Goal: Transaction & Acquisition: Purchase product/service

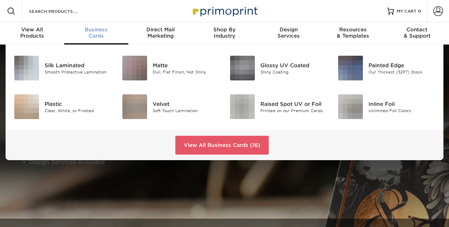
click at [88, 32] on span "Business" at bounding box center [96, 30] width 64 height 6
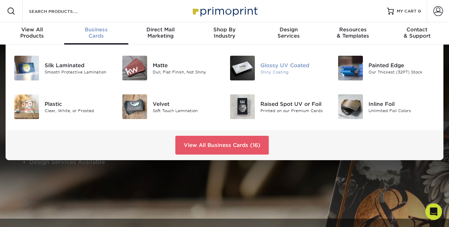
click at [249, 70] on img at bounding box center [242, 68] width 25 height 25
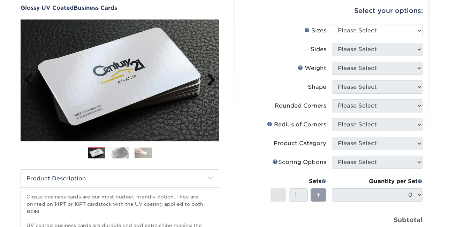
scroll to position [35, 0]
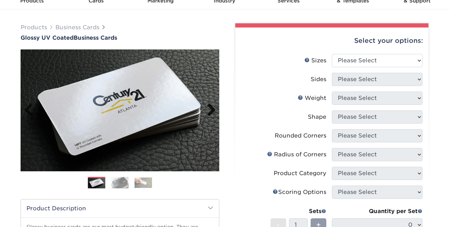
click at [212, 113] on link "Next" at bounding box center [209, 111] width 14 height 14
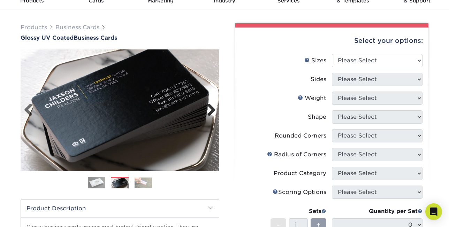
click at [212, 113] on link "Next" at bounding box center [209, 111] width 14 height 14
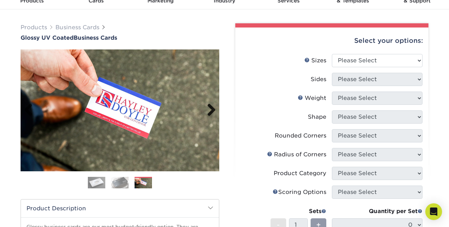
click at [212, 113] on link "Next" at bounding box center [209, 111] width 14 height 14
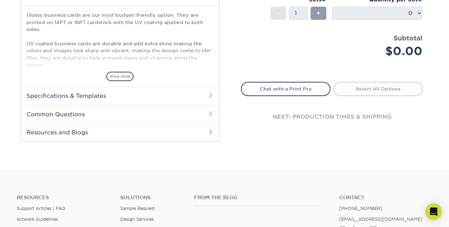
scroll to position [28, 0]
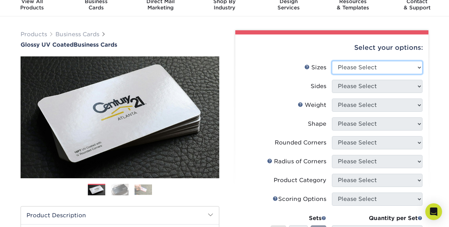
click at [414, 64] on select "Please Select 1.5" x 3.5" - Mini 1.75" x 3.5" - Mini 2" x 2" - Square 2" x 3" -…" at bounding box center [377, 67] width 91 height 13
select select "2.00x3.50"
click at [332, 61] on select "Please Select 1.5" x 3.5" - Mini 1.75" x 3.5" - Mini 2" x 2" - Square 2" x 3" -…" at bounding box center [377, 67] width 91 height 13
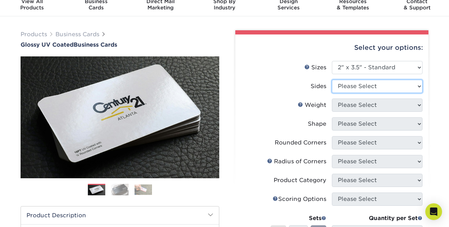
click at [419, 85] on select "Please Select Print Both Sides Print Front Only" at bounding box center [377, 86] width 91 height 13
select select "13abbda7-1d64-4f25-8bb2-c179b224825d"
click at [332, 80] on select "Please Select Print Both Sides Print Front Only" at bounding box center [377, 86] width 91 height 13
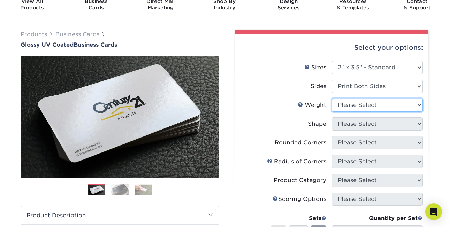
click at [422, 106] on select "Please Select 16PT 14PT" at bounding box center [377, 105] width 91 height 13
select select "16PT"
click at [332, 99] on select "Please Select 16PT 14PT" at bounding box center [377, 105] width 91 height 13
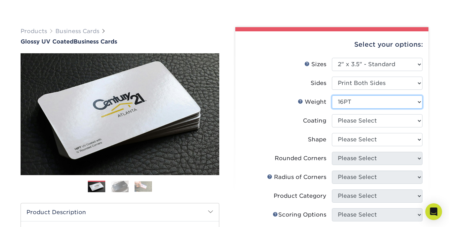
scroll to position [38, 0]
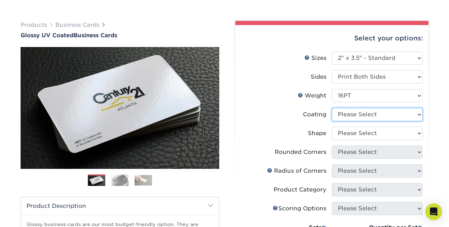
click at [416, 115] on select at bounding box center [377, 114] width 91 height 13
select select "ae367451-b2b8-45df-a344-0f05b6a12993"
click at [332, 108] on select at bounding box center [377, 114] width 91 height 13
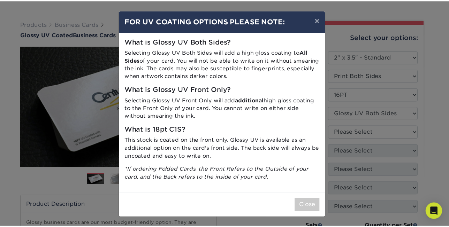
scroll to position [39, 0]
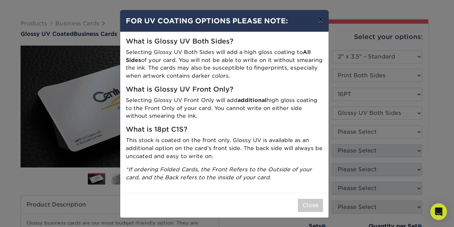
click at [320, 20] on button "×" at bounding box center [321, 20] width 16 height 20
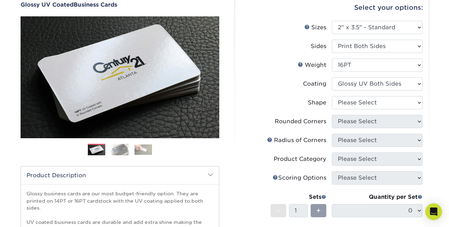
scroll to position [77, 0]
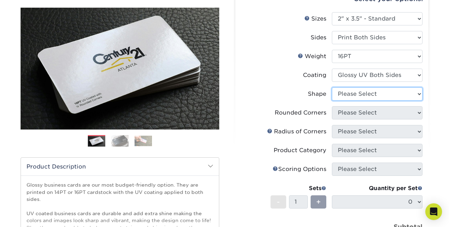
click at [418, 92] on select "Please Select Standard Oval" at bounding box center [377, 94] width 91 height 13
select select "standard"
click at [332, 88] on select "Please Select Standard Oval" at bounding box center [377, 94] width 91 height 13
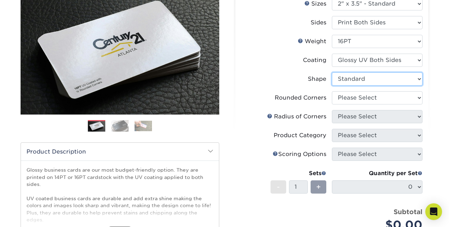
scroll to position [102, 0]
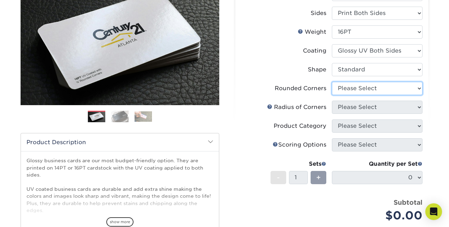
click at [411, 87] on select "Please Select Yes - Round 2 Corners Yes - Round 4 Corners No" at bounding box center [377, 88] width 91 height 13
select select "0"
click at [332, 82] on select "Please Select Yes - Round 2 Corners Yes - Round 4 Corners No" at bounding box center [377, 88] width 91 height 13
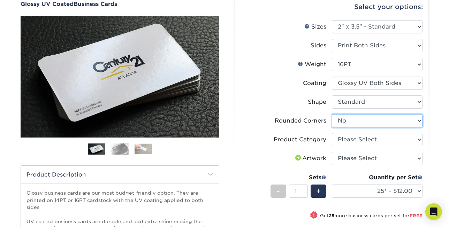
scroll to position [112, 0]
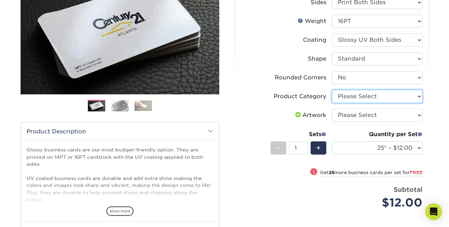
click at [419, 98] on select "Please Select Business Cards" at bounding box center [377, 96] width 91 height 13
select select "3b5148f1-0588-4f88-a218-97bcfdce65c1"
click at [332, 90] on select "Please Select Business Cards" at bounding box center [377, 96] width 91 height 13
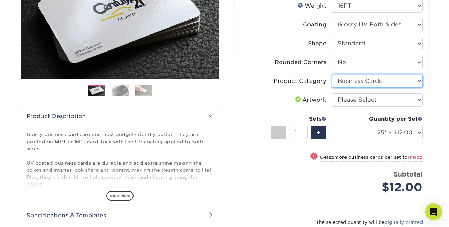
scroll to position [138, 0]
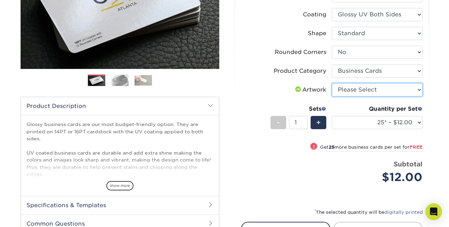
click at [417, 89] on select "Please Select I will upload files I need a design - $100" at bounding box center [377, 89] width 91 height 13
select select "upload"
click at [332, 83] on select "Please Select I will upload files I need a design - $100" at bounding box center [377, 89] width 91 height 13
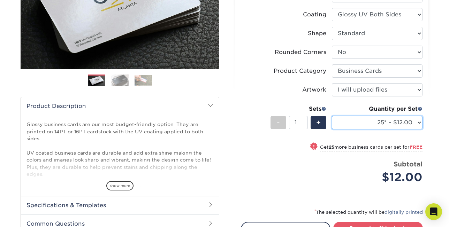
click at [420, 123] on select "25* – $12.00 50* – $12.00 100* – $12.00 250* – $21.00 500 – $42.00 1000 – $53.0…" at bounding box center [377, 122] width 91 height 13
select select "250* – $21.00"
click at [332, 116] on select "25* – $12.00 50* – $12.00 100* – $12.00 250* – $21.00 500 – $42.00 1000 – $53.0…" at bounding box center [377, 122] width 91 height 13
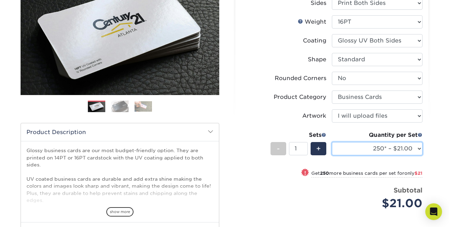
scroll to position [112, 0]
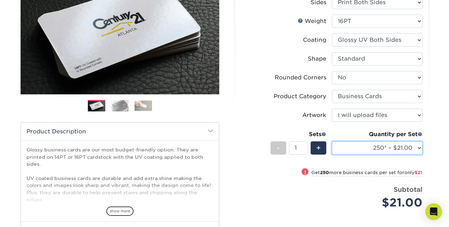
click at [419, 149] on select "25* – $12.00 50* – $12.00 100* – $12.00 250* – $21.00 500 – $42.00 1000 – $53.0…" at bounding box center [377, 148] width 91 height 13
click at [332, 142] on select "25* – $12.00 50* – $12.00 100* – $12.00 250* – $21.00 500 – $42.00 1000 – $53.0…" at bounding box center [377, 148] width 91 height 13
click at [431, 148] on div "Select your options: Sizes Help Sizes Please Select 1.5" x 3.5" - Mini -" at bounding box center [329, 127] width 209 height 363
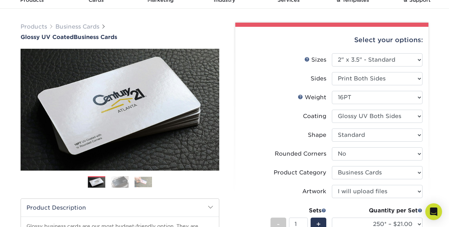
scroll to position [0, 0]
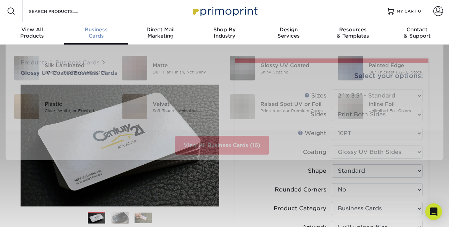
click at [103, 32] on div "Business Cards" at bounding box center [96, 33] width 64 height 13
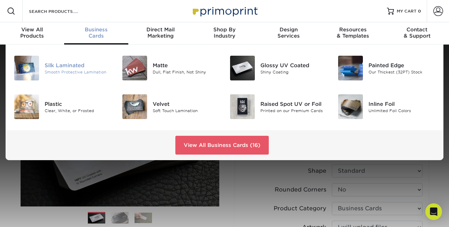
click at [87, 68] on div "Silk Laminated" at bounding box center [78, 65] width 67 height 8
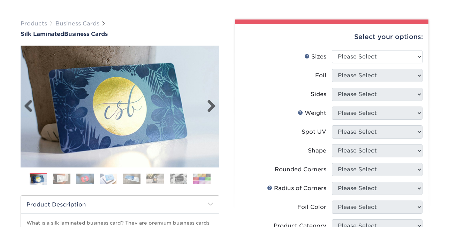
scroll to position [77, 0]
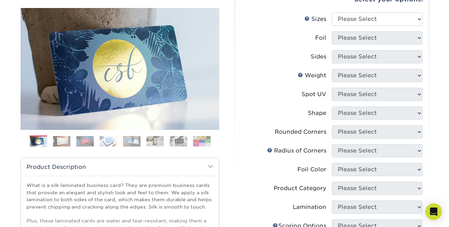
click at [63, 144] on img at bounding box center [61, 141] width 17 height 11
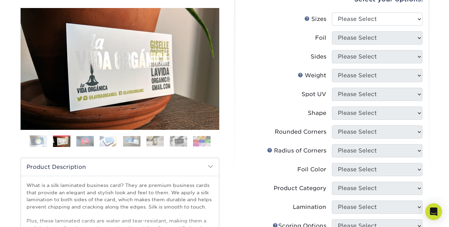
click at [82, 143] on img at bounding box center [84, 141] width 17 height 11
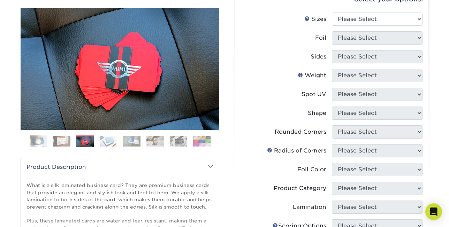
click at [108, 144] on img at bounding box center [108, 141] width 17 height 11
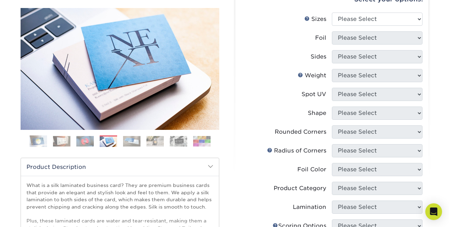
click at [133, 142] on img at bounding box center [131, 141] width 17 height 11
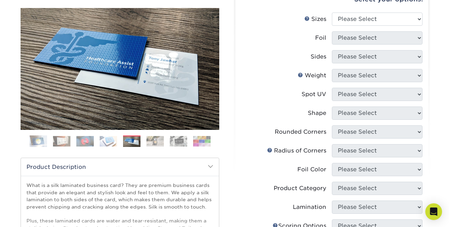
click at [155, 142] on img at bounding box center [154, 141] width 17 height 11
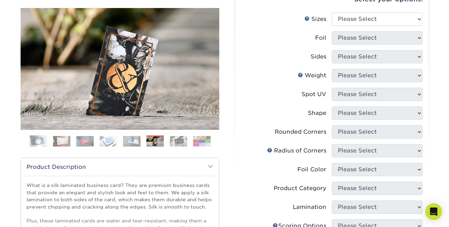
click at [183, 141] on img at bounding box center [178, 141] width 17 height 11
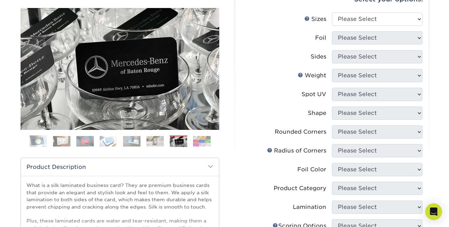
click at [190, 141] on ol at bounding box center [120, 144] width 199 height 17
click at [200, 142] on img at bounding box center [201, 141] width 17 height 11
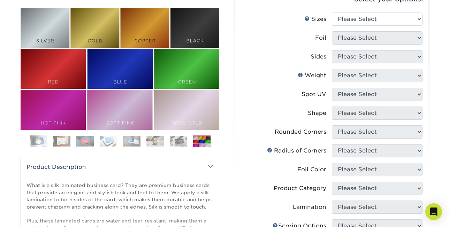
click at [182, 142] on img at bounding box center [178, 141] width 17 height 11
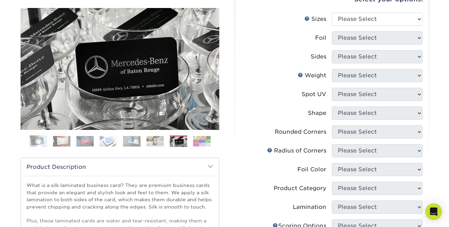
click at [156, 142] on img at bounding box center [154, 141] width 17 height 11
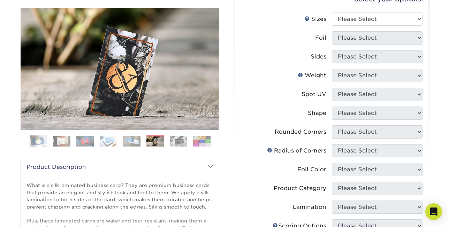
click at [36, 141] on img at bounding box center [38, 141] width 17 height 17
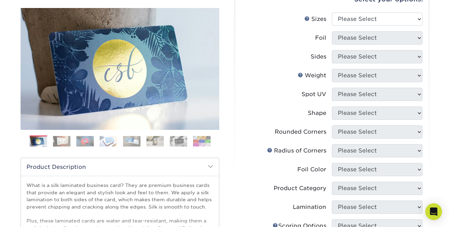
click at [55, 141] on img at bounding box center [61, 141] width 17 height 11
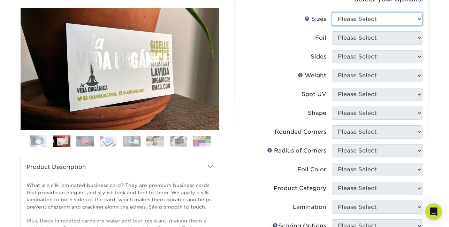
click at [419, 16] on select "Please Select 1.5" x 3.5" - Mini 1.75" x 3.5" - Mini 2" x 2" - Square 2" x 3" -…" at bounding box center [377, 19] width 91 height 13
select select "2.00x3.50"
click at [332, 13] on select "Please Select 1.5" x 3.5" - Mini 1.75" x 3.5" - Mini 2" x 2" - Square 2" x 3" -…" at bounding box center [377, 19] width 91 height 13
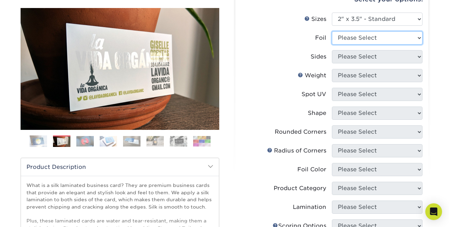
click at [421, 40] on select "Please Select Yes No" at bounding box center [377, 37] width 91 height 13
select select "1"
click at [332, 31] on select "Please Select Yes No" at bounding box center [377, 37] width 91 height 13
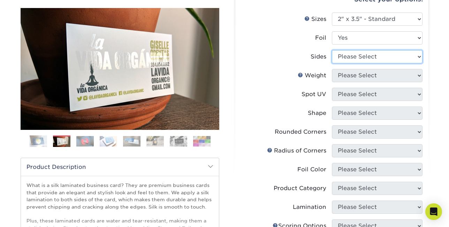
click at [421, 57] on select "Please Select Print Both Sides - Foil Both Sides Print Both Sides - Foil Front …" at bounding box center [377, 56] width 91 height 13
select select "34527644-b4fd-4ffb-9092-1318eefcd9d9"
click at [332, 50] on select "Please Select Print Both Sides - Foil Both Sides Print Both Sides - Foil Front …" at bounding box center [377, 56] width 91 height 13
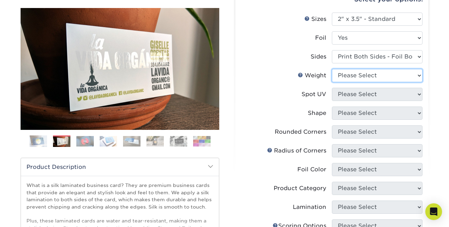
click at [421, 77] on select "Please Select 16PT" at bounding box center [377, 75] width 91 height 13
select select "16PT"
click at [332, 69] on select "Please Select 16PT" at bounding box center [377, 75] width 91 height 13
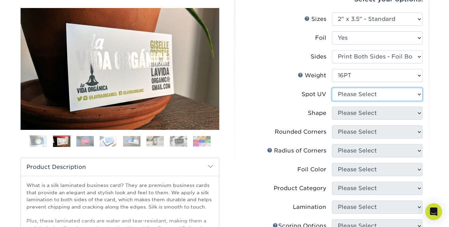
click at [414, 94] on select "Please Select No Spot UV Front and Back (Both Sides) Front Only Back Only" at bounding box center [377, 94] width 91 height 13
select select "0"
click at [332, 88] on select "Please Select No Spot UV Front and Back (Both Sides) Front Only Back Only" at bounding box center [377, 94] width 91 height 13
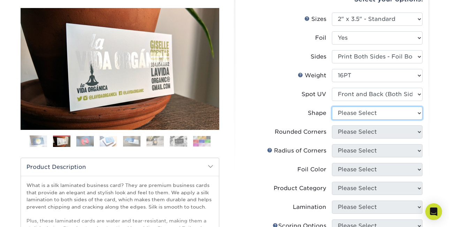
click at [419, 112] on select "Please Select Standard" at bounding box center [377, 113] width 91 height 13
select select "standard"
click at [332, 107] on select "Please Select Standard" at bounding box center [377, 113] width 91 height 13
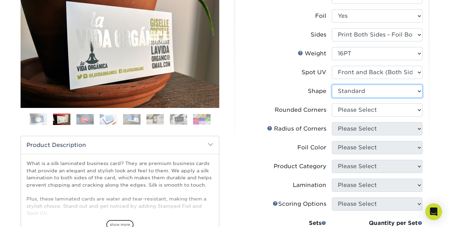
scroll to position [109, 0]
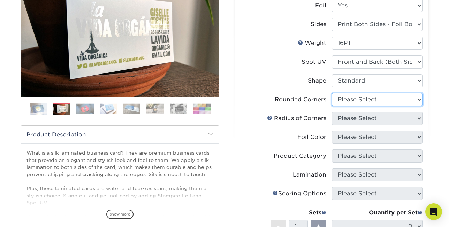
click at [421, 99] on select "Please Select Yes - Round 2 Corners Yes - Round 4 Corners No" at bounding box center [377, 99] width 91 height 13
select select "76a3b848-63b4-4449-aad1-d9e81d5a60f5"
click at [332, 93] on select "Please Select Yes - Round 2 Corners Yes - Round 4 Corners No" at bounding box center [377, 99] width 91 height 13
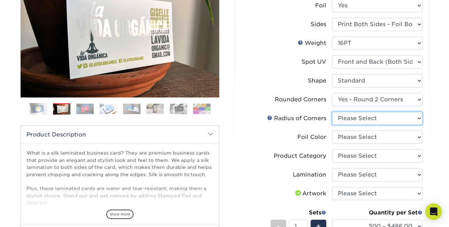
click at [419, 118] on select "Please Select Rounded 1/8" Rounded 1/4"" at bounding box center [377, 118] width 91 height 13
select select "589680c7-ee9a-431b-9d12-d7aeb1386a97"
click at [332, 112] on select "Please Select Rounded 1/8" Rounded 1/4"" at bounding box center [377, 118] width 91 height 13
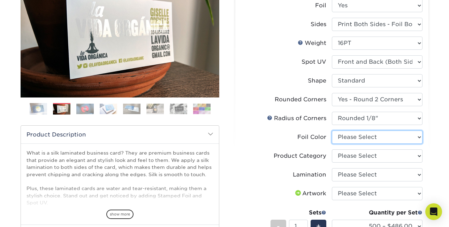
click at [418, 137] on select "Please Select Silver Foil Black Foil Blue Foil Copper Foil Gold Foil Red Foil R…" at bounding box center [377, 137] width 91 height 13
select select "acffa4a5-22f9-4585-ba3f-0adaa54b8c85"
click at [332, 131] on select "Please Select Silver Foil Black Foil Blue Foil Copper Foil Gold Foil Red Foil R…" at bounding box center [377, 137] width 91 height 13
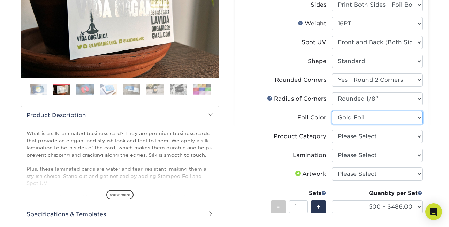
scroll to position [140, 0]
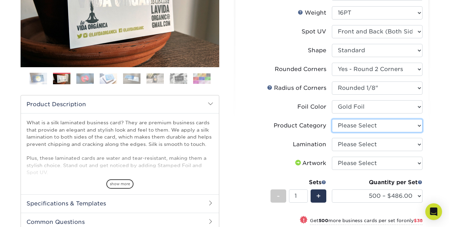
click at [419, 124] on select "Please Select Business Cards" at bounding box center [377, 125] width 91 height 13
select select "3b5148f1-0588-4f88-a218-97bcfdce65c1"
click at [332, 119] on select "Please Select Business Cards" at bounding box center [377, 125] width 91 height 13
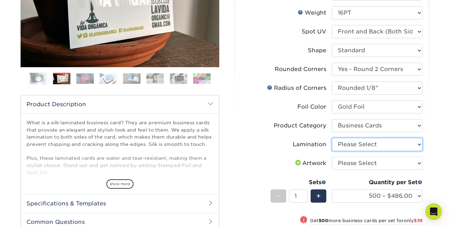
click at [416, 144] on select "Please Select Silk" at bounding box center [377, 144] width 91 height 13
select select "ccacb42f-45f7-42d3-bbd3-7c8421cf37f0"
click at [332, 138] on select "Please Select Silk" at bounding box center [377, 144] width 91 height 13
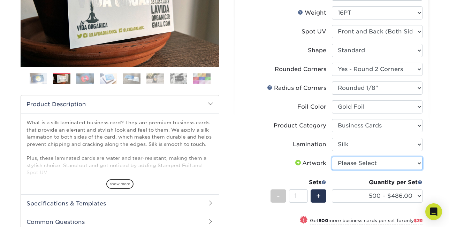
click at [417, 163] on select "Please Select I will upload files I need a design - $100" at bounding box center [377, 163] width 91 height 13
select select "upload"
click at [332, 157] on select "Please Select I will upload files I need a design - $100" at bounding box center [377, 163] width 91 height 13
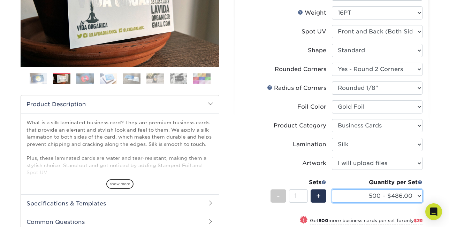
click at [418, 198] on select "500 – $486.00 1000 – $524.00 2500 – $1202.00 5000 – $2200.00" at bounding box center [377, 196] width 91 height 13
click at [332, 190] on select "500 – $486.00 1000 – $524.00 2500 – $1202.00 5000 – $2200.00" at bounding box center [377, 196] width 91 height 13
click at [438, 171] on div "Products Business Cards Silk Laminated Business Cards Previous Next" at bounding box center [224, 134] width 449 height 458
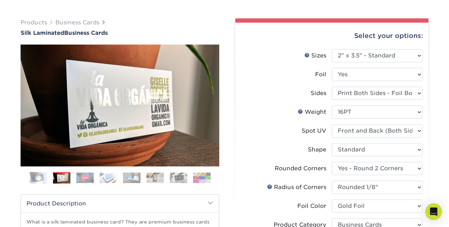
scroll to position [41, 0]
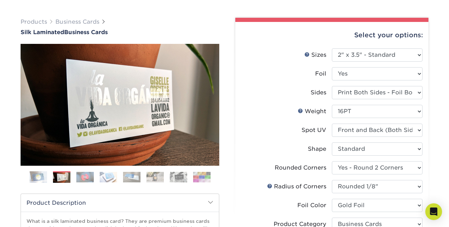
click at [38, 180] on img at bounding box center [38, 177] width 17 height 17
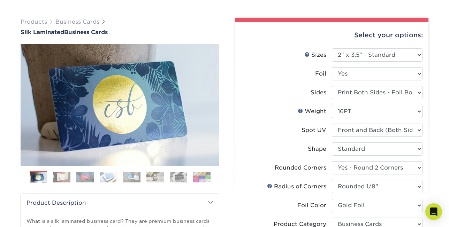
click at [60, 179] on img at bounding box center [61, 177] width 17 height 11
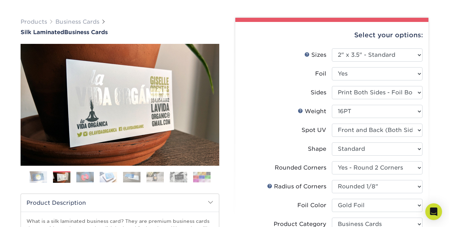
click at [84, 175] on img at bounding box center [84, 177] width 17 height 11
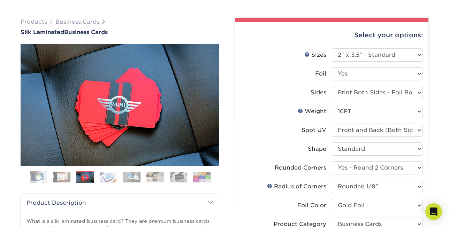
click at [107, 176] on img at bounding box center [108, 177] width 17 height 11
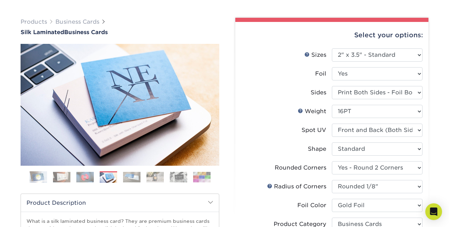
click at [133, 177] on img at bounding box center [131, 177] width 17 height 11
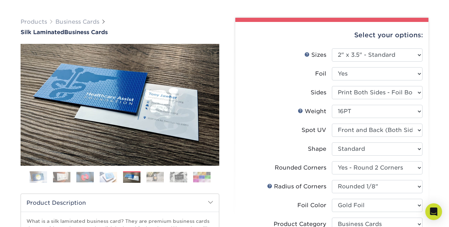
click at [157, 178] on img at bounding box center [154, 177] width 17 height 11
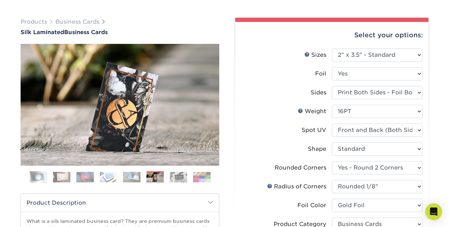
click at [181, 179] on img at bounding box center [178, 177] width 17 height 11
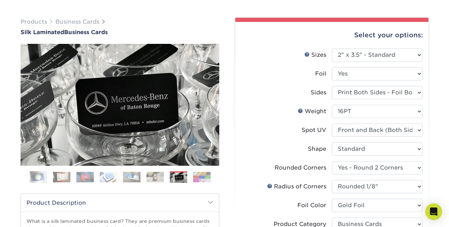
click at [151, 177] on img at bounding box center [154, 177] width 17 height 11
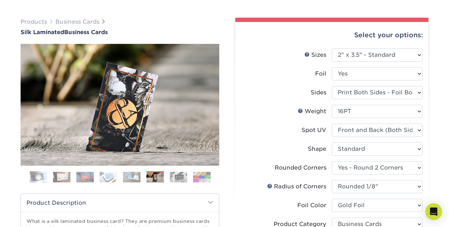
click at [44, 180] on img at bounding box center [38, 177] width 17 height 17
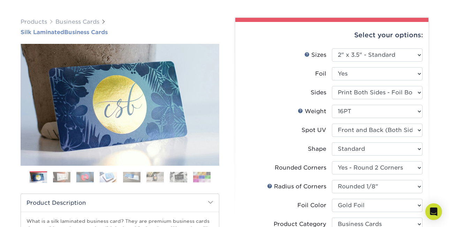
click at [29, 32] on span "Silk Laminated" at bounding box center [43, 32] width 44 height 7
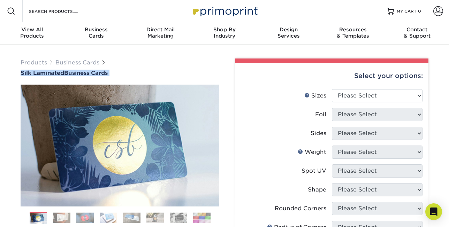
drag, startPoint x: 124, startPoint y: 79, endPoint x: 18, endPoint y: 74, distance: 105.4
copy div "Silk Laminated Business Cards"
click at [95, 31] on span "Business" at bounding box center [96, 30] width 64 height 6
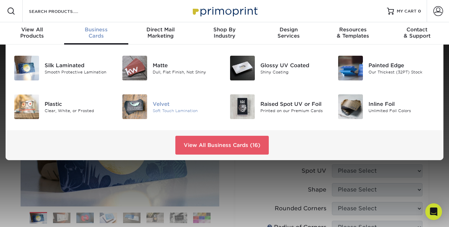
click at [195, 110] on div "Soft Touch Lamination" at bounding box center [186, 111] width 67 height 6
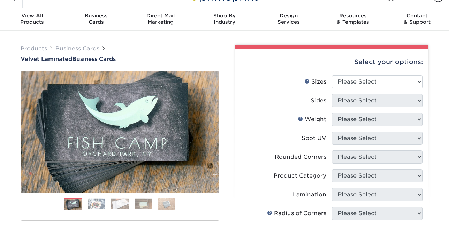
scroll to position [44, 0]
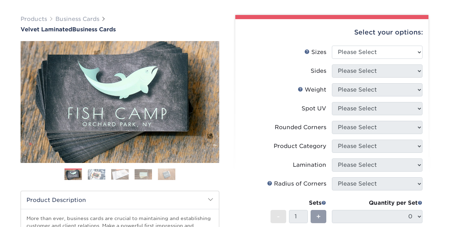
click at [100, 171] on img at bounding box center [96, 174] width 17 height 11
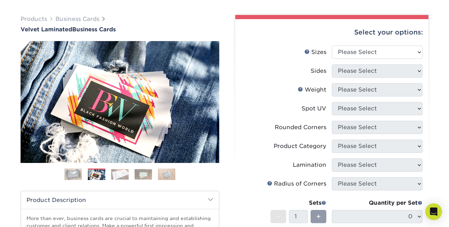
click at [114, 171] on img at bounding box center [119, 174] width 17 height 11
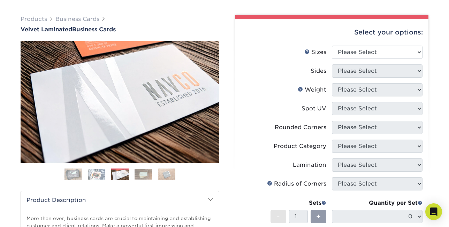
click at [147, 177] on img at bounding box center [143, 174] width 17 height 11
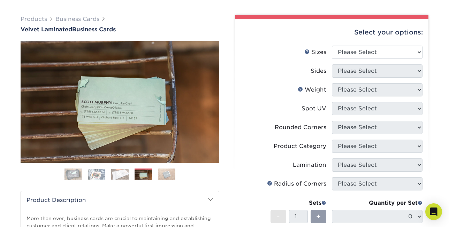
click at [168, 177] on img at bounding box center [166, 174] width 17 height 12
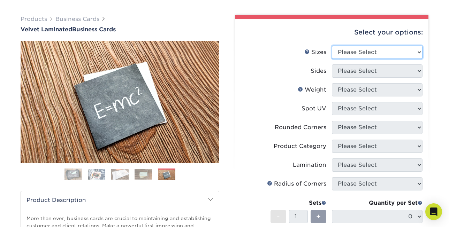
click at [418, 48] on select "Please Select 1.5" x 3.5" - Mini 1.75" x 3.5" - Mini 2" x 2" - Square 2" x 3" -…" at bounding box center [377, 52] width 91 height 13
select select "2.00x3.50"
click at [332, 46] on select "Please Select 1.5" x 3.5" - Mini 1.75" x 3.5" - Mini 2" x 2" - Square 2" x 3" -…" at bounding box center [377, 52] width 91 height 13
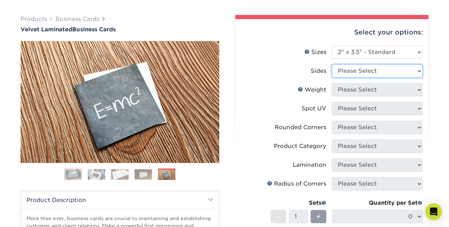
click at [421, 70] on select "Please Select Print Both Sides Print Front Only" at bounding box center [377, 71] width 91 height 13
select select "13abbda7-1d64-4f25-8bb2-c179b224825d"
click at [332, 65] on select "Please Select Print Both Sides Print Front Only" at bounding box center [377, 71] width 91 height 13
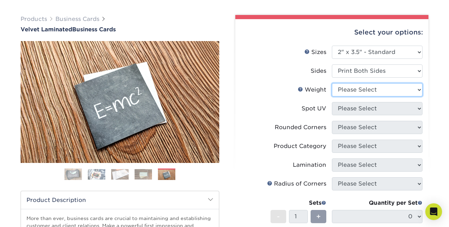
click at [421, 90] on select "Please Select 16PT" at bounding box center [377, 89] width 91 height 13
select select "16PT"
click at [332, 83] on select "Please Select 16PT" at bounding box center [377, 89] width 91 height 13
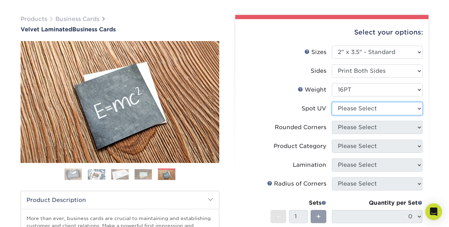
click at [415, 110] on select "Please Select No Spot UV Front and Back (Both Sides) Front Only Back Only" at bounding box center [377, 108] width 91 height 13
select select "1"
click at [332, 102] on select "Please Select No Spot UV Front and Back (Both Sides) Front Only Back Only" at bounding box center [377, 108] width 91 height 13
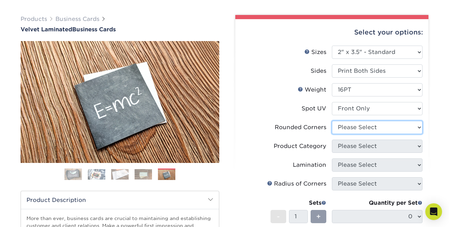
click at [415, 126] on select "Please Select Yes - Round 2 Corners Yes - Round 4 Corners No" at bounding box center [377, 127] width 91 height 13
select select "0"
click at [332, 121] on select "Please Select Yes - Round 2 Corners Yes - Round 4 Corners No" at bounding box center [377, 127] width 91 height 13
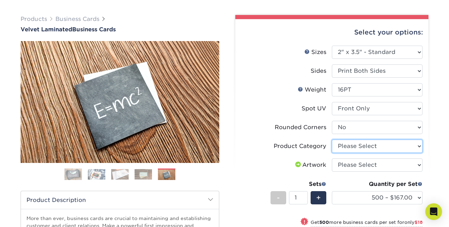
click at [415, 145] on select "Please Select Business Cards" at bounding box center [377, 146] width 91 height 13
select select "3b5148f1-0588-4f88-a218-97bcfdce65c1"
click at [332, 140] on select "Please Select Business Cards" at bounding box center [377, 146] width 91 height 13
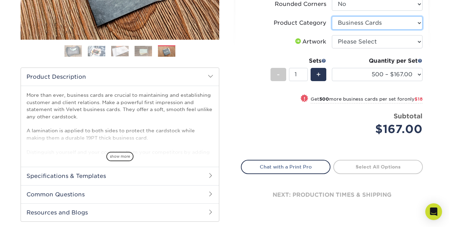
scroll to position [195, 0]
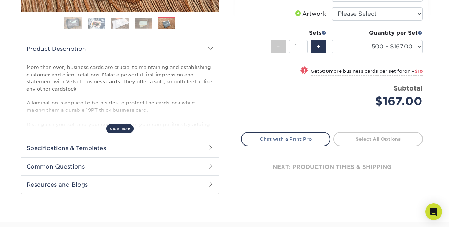
click at [114, 128] on span "show more" at bounding box center [119, 128] width 27 height 9
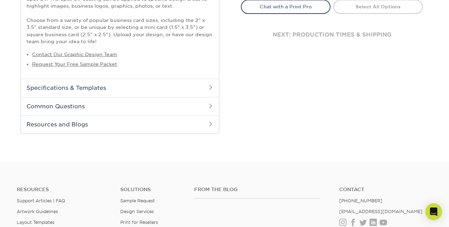
scroll to position [317, 0]
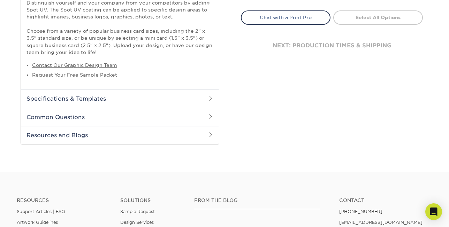
click at [140, 106] on h2 "Specifications & Templates" at bounding box center [120, 99] width 198 height 18
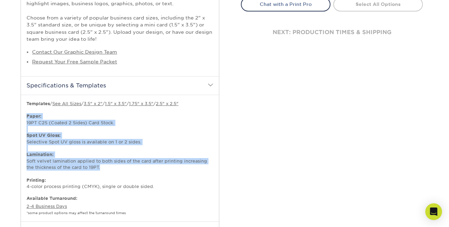
scroll to position [331, 0]
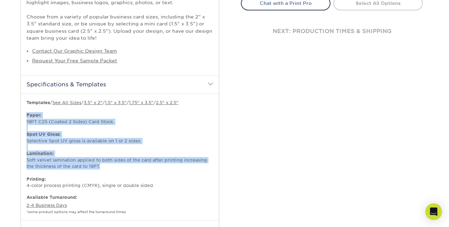
drag, startPoint x: 26, startPoint y: 117, endPoint x: 128, endPoint y: 166, distance: 113.1
click at [128, 166] on div "Starting at 100 for only $ 100 (Price will vary by printed sides, features, siz…" at bounding box center [120, 157] width 198 height 127
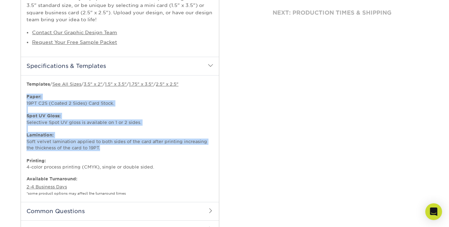
scroll to position [351, 0]
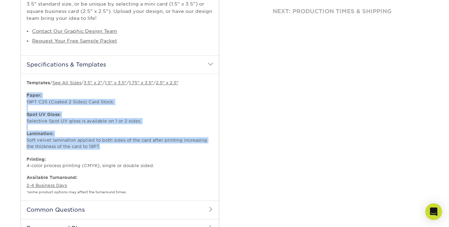
copy p "Paper: 19PT C2S (Coated 2 Sides) Card Stock. Spot UV Gloss: Selective Spot UV g…"
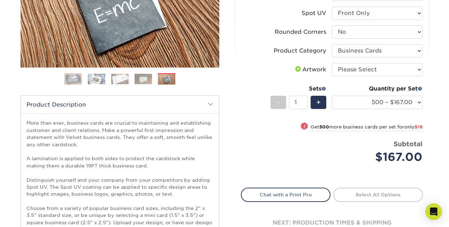
scroll to position [51, 0]
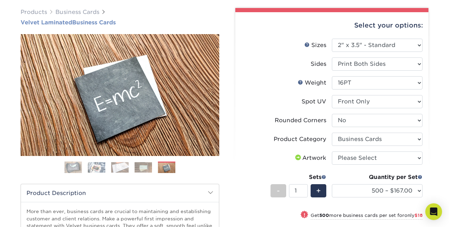
click at [35, 24] on span "Velvet Laminated" at bounding box center [47, 22] width 52 height 7
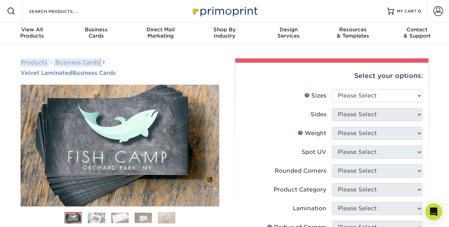
drag, startPoint x: 16, startPoint y: 69, endPoint x: 22, endPoint y: 76, distance: 9.1
click at [22, 76] on div "Products Business Cards Velvet Laminated Business Cards Previous" at bounding box center [119, 224] width 209 height 331
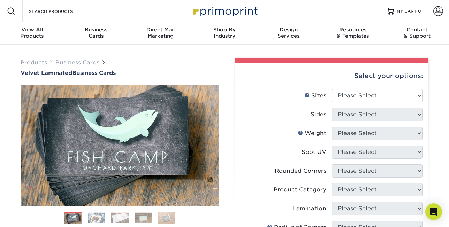
click at [147, 84] on div "Products Business Cards Velvet Laminated Business Cards Previous" at bounding box center [119, 224] width 209 height 331
drag, startPoint x: 132, startPoint y: 79, endPoint x: 20, endPoint y: 73, distance: 112.5
click at [20, 73] on div "Products Business Cards Velvet Laminated Business Cards Previous" at bounding box center [119, 224] width 209 height 331
copy div "Velvet Laminated Business Cards"
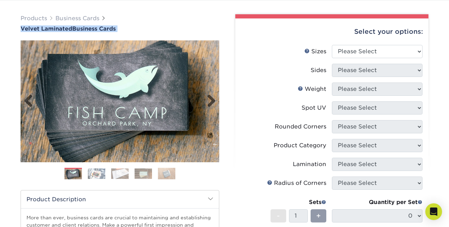
scroll to position [46, 0]
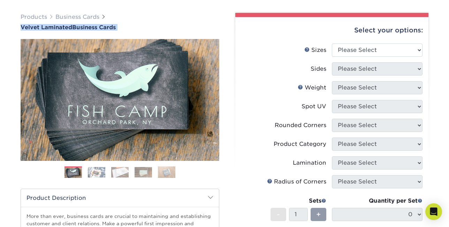
click at [91, 172] on img at bounding box center [96, 172] width 17 height 11
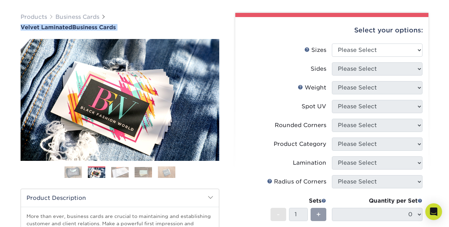
click at [117, 172] on img at bounding box center [119, 172] width 17 height 11
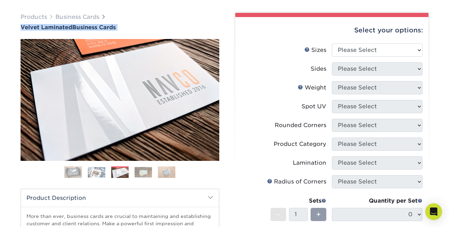
click at [143, 173] on img at bounding box center [143, 172] width 17 height 11
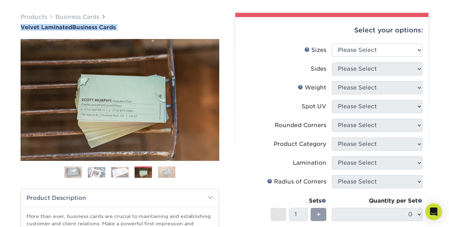
click at [166, 171] on img at bounding box center [166, 172] width 17 height 12
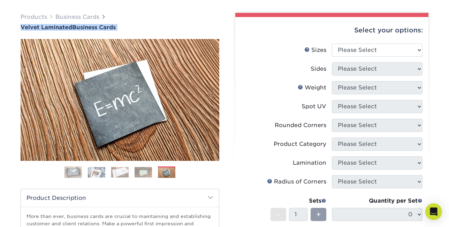
click at [81, 173] on img at bounding box center [73, 172] width 17 height 17
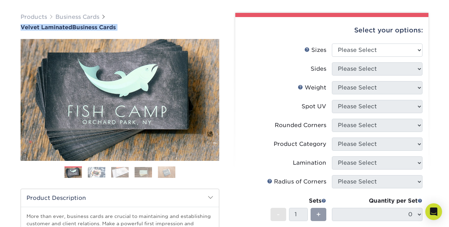
click at [97, 176] on img at bounding box center [96, 172] width 17 height 11
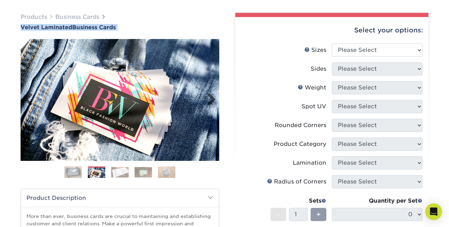
click at [216, 100] on img at bounding box center [120, 100] width 199 height 122
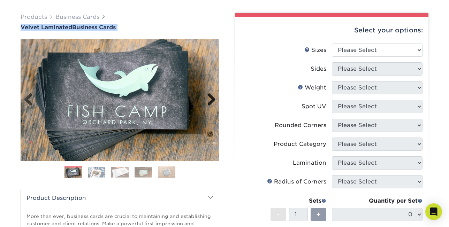
click at [213, 100] on link "Next" at bounding box center [209, 100] width 14 height 14
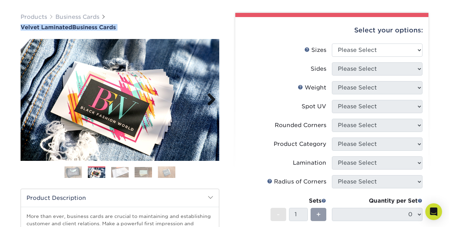
click at [208, 98] on link "Next" at bounding box center [209, 100] width 14 height 14
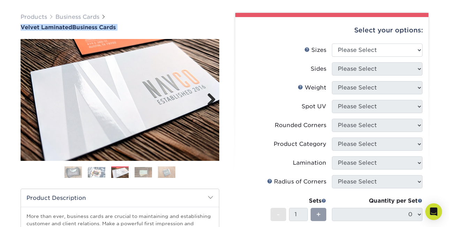
click at [208, 98] on link "Next" at bounding box center [209, 100] width 14 height 14
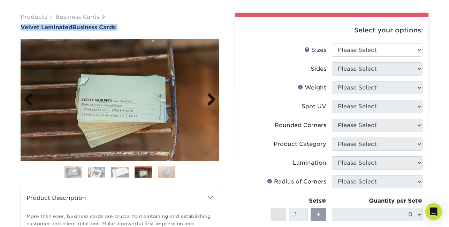
click at [208, 98] on link "Next" at bounding box center [209, 100] width 14 height 14
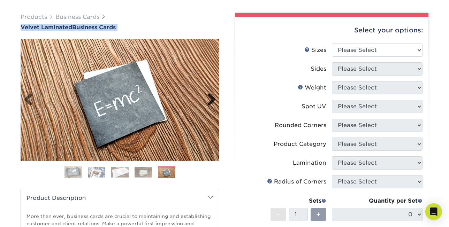
click at [208, 98] on link "Next" at bounding box center [209, 100] width 14 height 14
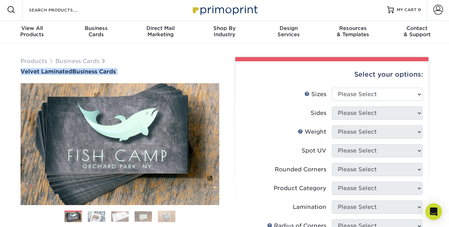
scroll to position [0, 0]
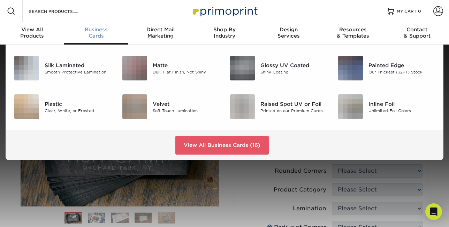
click at [94, 34] on div "Business Cards" at bounding box center [96, 33] width 64 height 13
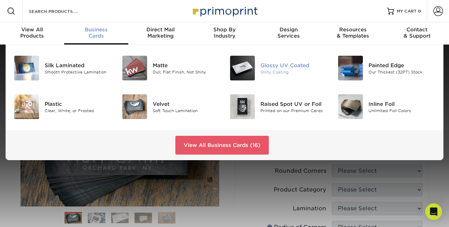
click at [292, 72] on div "Shiny Coating" at bounding box center [294, 72] width 67 height 6
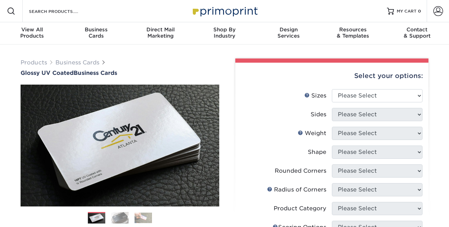
click at [113, 225] on ol at bounding box center [120, 220] width 199 height 17
click at [210, 146] on link "Next" at bounding box center [209, 146] width 14 height 14
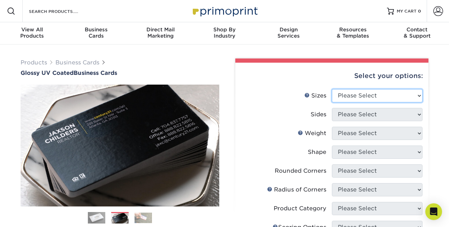
click at [413, 96] on select "Please Select 1.5" x 3.5" - Mini 1.75" x 3.5" - Mini 2" x 2" - Square 2" x 3" -…" at bounding box center [377, 95] width 91 height 13
select select "2.00x3.50"
click at [332, 89] on select "Please Select 1.5" x 3.5" - Mini 1.75" x 3.5" - Mini 2" x 2" - Square 2" x 3" -…" at bounding box center [377, 95] width 91 height 13
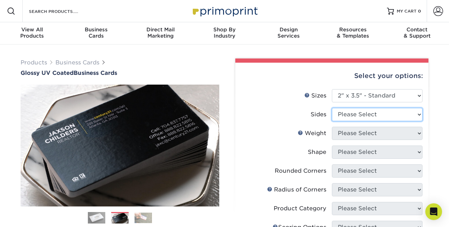
click at [417, 114] on select "Please Select Print Both Sides Print Front Only" at bounding box center [377, 114] width 91 height 13
select select "13abbda7-1d64-4f25-8bb2-c179b224825d"
click at [332, 108] on select "Please Select Print Both Sides Print Front Only" at bounding box center [377, 114] width 91 height 13
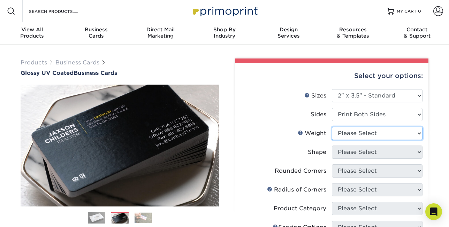
click at [417, 134] on select "Please Select 16PT 14PT" at bounding box center [377, 133] width 91 height 13
select select "16PT"
click at [332, 127] on select "Please Select 16PT 14PT" at bounding box center [377, 133] width 91 height 13
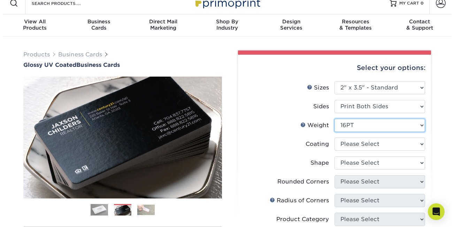
scroll to position [8, 0]
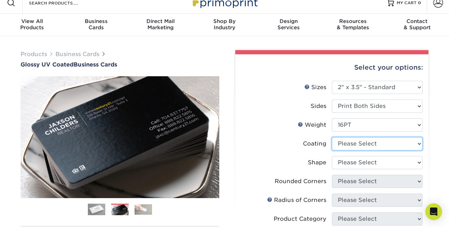
click at [421, 143] on select at bounding box center [377, 143] width 91 height 13
select select "ae367451-b2b8-45df-a344-0f05b6a12993"
click at [332, 137] on select at bounding box center [377, 143] width 91 height 13
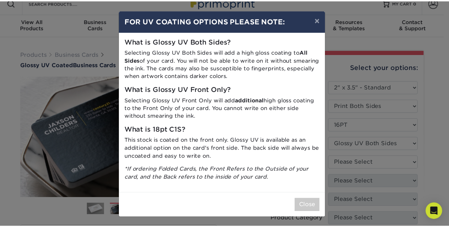
scroll to position [1, 0]
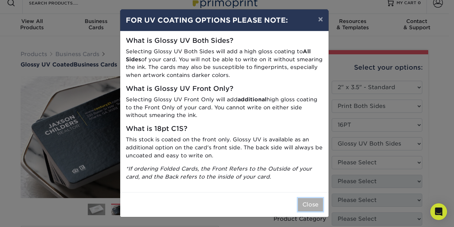
click at [317, 209] on button "Close" at bounding box center [310, 204] width 25 height 13
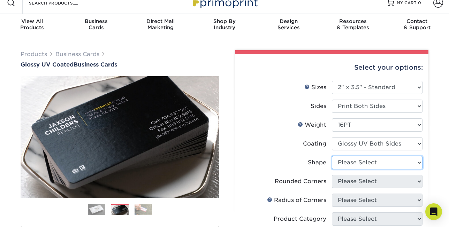
click at [419, 159] on select "Please Select Standard Oval" at bounding box center [377, 162] width 91 height 13
select select "standard"
click at [332, 156] on select "Please Select Standard Oval" at bounding box center [377, 162] width 91 height 13
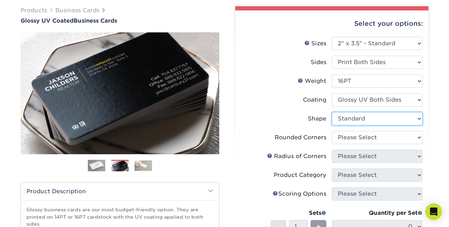
scroll to position [53, 0]
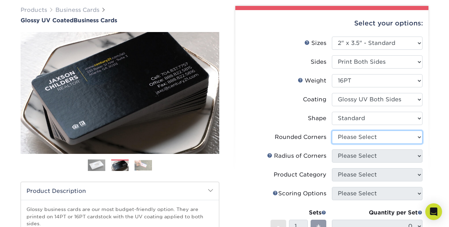
click at [417, 136] on select "Please Select Yes - Round 2 Corners Yes - Round 4 Corners No" at bounding box center [377, 137] width 91 height 13
select select "0"
click at [332, 131] on select "Please Select Yes - Round 2 Corners Yes - Round 4 Corners No" at bounding box center [377, 137] width 91 height 13
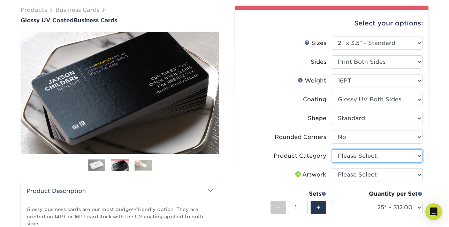
click at [417, 157] on select "Please Select Business Cards" at bounding box center [377, 156] width 91 height 13
select select "3b5148f1-0588-4f88-a218-97bcfdce65c1"
click at [332, 150] on select "Please Select Business Cards" at bounding box center [377, 156] width 91 height 13
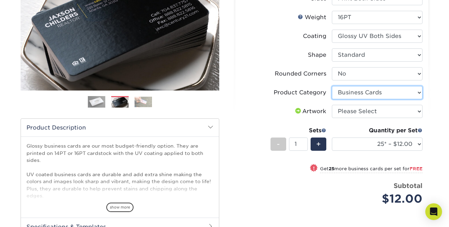
scroll to position [116, 0]
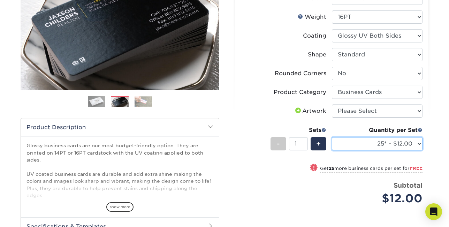
click at [420, 144] on select "25* – $12.00 50* – $12.00 100* – $12.00 250* – $21.00 500 – $42.00 1000 – $53.0…" at bounding box center [377, 143] width 91 height 13
click at [332, 137] on select "25* – $12.00 50* – $12.00 100* – $12.00 250* – $21.00 500 – $42.00 1000 – $53.0…" at bounding box center [377, 143] width 91 height 13
click at [416, 145] on select "25* – $12.00 50* – $12.00 100* – $12.00 250* – $21.00 500 – $42.00 1000 – $53.0…" at bounding box center [377, 143] width 91 height 13
click at [332, 137] on select "25* – $12.00 50* – $12.00 100* – $12.00 250* – $21.00 500 – $42.00 1000 – $53.0…" at bounding box center [377, 143] width 91 height 13
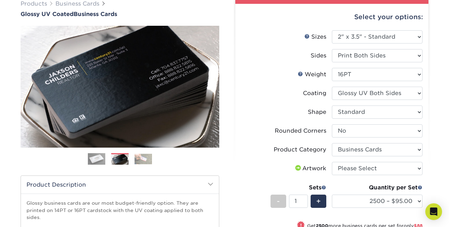
scroll to position [59, 0]
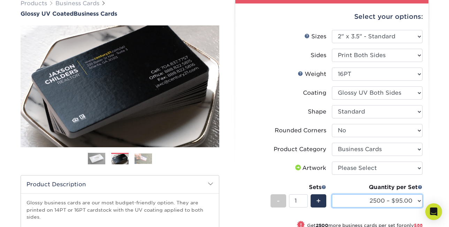
click at [420, 200] on select "25* – $12.00 50* – $12.00 100* – $12.00 250* – $21.00 500 – $42.00 1000 – $53.0…" at bounding box center [377, 201] width 91 height 13
click at [332, 195] on select "25* – $12.00 50* – $12.00 100* – $12.00 250* – $21.00 500 – $42.00 1000 – $53.0…" at bounding box center [377, 201] width 91 height 13
click at [419, 201] on select "25* – $12.00 50* – $12.00 100* – $12.00 250* – $21.00 500 – $42.00 1000 – $53.0…" at bounding box center [377, 201] width 91 height 13
select select "2500 – $95.00"
click at [332, 195] on select "25* – $12.00 50* – $12.00 100* – $12.00 250* – $21.00 500 – $42.00 1000 – $53.0…" at bounding box center [377, 201] width 91 height 13
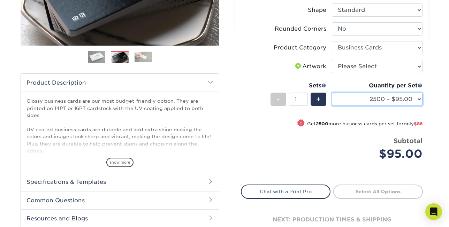
scroll to position [166, 0]
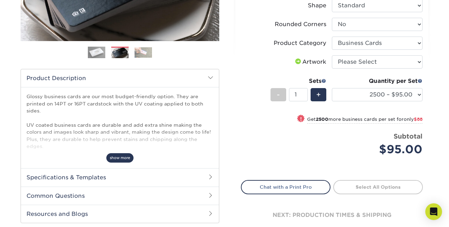
click at [124, 153] on span "show more" at bounding box center [119, 157] width 27 height 9
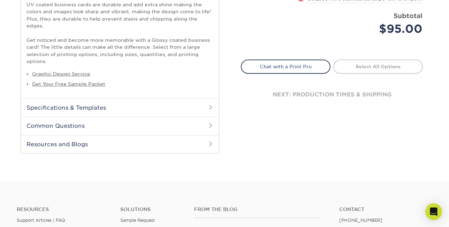
scroll to position [294, 0]
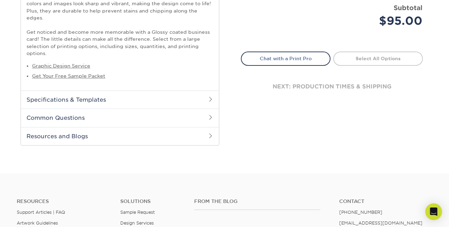
click at [210, 97] on span at bounding box center [211, 100] width 6 height 6
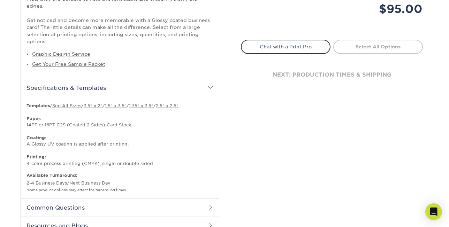
scroll to position [307, 0]
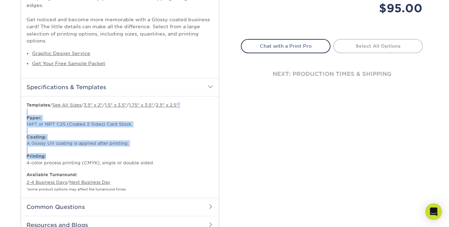
drag, startPoint x: 27, startPoint y: 106, endPoint x: 134, endPoint y: 141, distance: 112.4
click at [134, 145] on p "Templates / See All Sizes / 3.5" x 2" / 1.5" x 3.5" / 1.75" x 3.5" / 2.5" x 2.5…" at bounding box center [120, 134] width 187 height 64
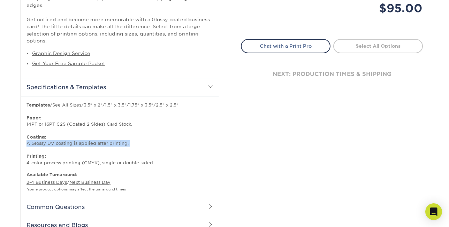
click at [134, 138] on p "Templates / See All Sizes / 3.5" x 2" / 1.5" x 3.5" / 1.75" x 3.5" / 2.5" x 2.5…" at bounding box center [120, 134] width 187 height 64
drag, startPoint x: 28, startPoint y: 110, endPoint x: 87, endPoint y: 123, distance: 60.1
click at [87, 123] on p "Templates / See All Sizes / 3.5" x 2" / 1.5" x 3.5" / 1.75" x 3.5" / 2.5" x 2.5…" at bounding box center [120, 134] width 187 height 64
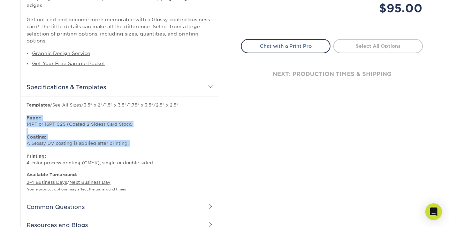
drag, startPoint x: 23, startPoint y: 110, endPoint x: 129, endPoint y: 140, distance: 110.4
click at [129, 140] on div "Starting at 25 for only $ 9 (Price will vary by printed sides, features, size, …" at bounding box center [120, 147] width 198 height 102
copy p "Paper: 14PT or 16PT C2S (Coated 2 Sides) Card Stock. Coating: A Glossy UV coati…"
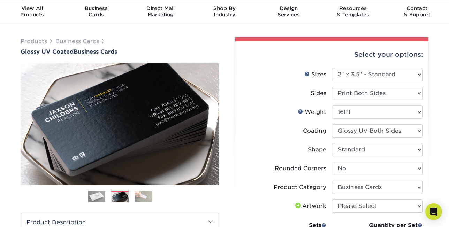
scroll to position [21, 0]
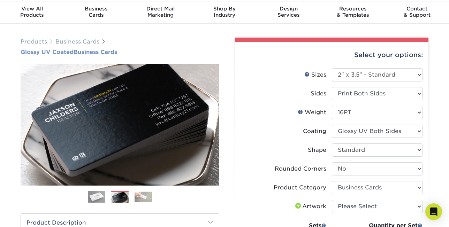
click at [26, 52] on span "Glossy UV Coated" at bounding box center [47, 52] width 53 height 7
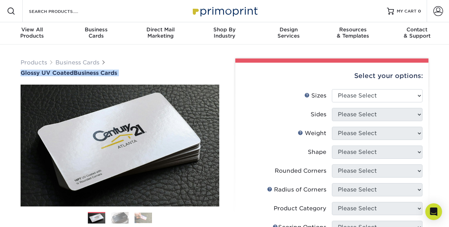
drag, startPoint x: 126, startPoint y: 81, endPoint x: 20, endPoint y: 75, distance: 105.9
click at [20, 75] on div "Products Business Cards Glossy UV Coated Business Cards Previous" at bounding box center [119, 224] width 209 height 331
copy div "Glossy UV Coated Business Cards"
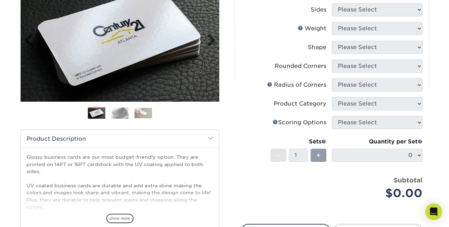
scroll to position [4, 0]
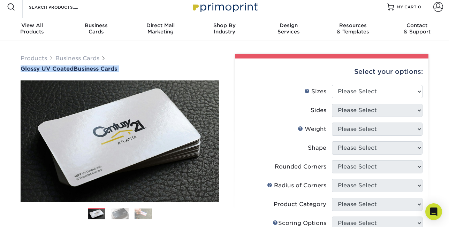
click at [116, 218] on img at bounding box center [119, 214] width 17 height 12
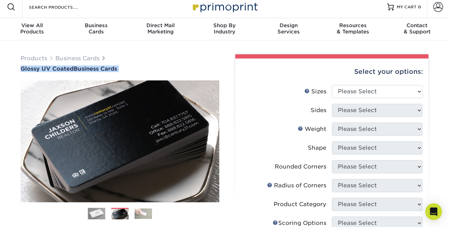
click at [143, 215] on img at bounding box center [143, 214] width 17 height 11
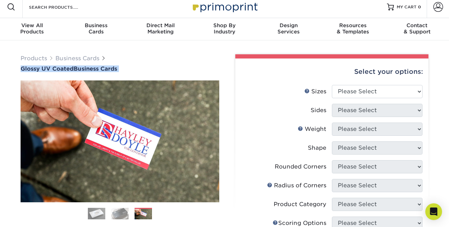
click at [121, 209] on img at bounding box center [119, 214] width 17 height 12
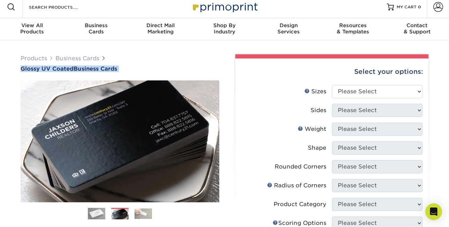
click at [96, 209] on img at bounding box center [96, 213] width 17 height 17
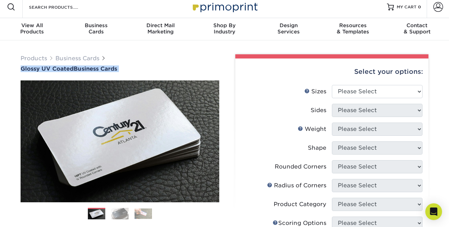
click at [119, 211] on img at bounding box center [119, 214] width 17 height 12
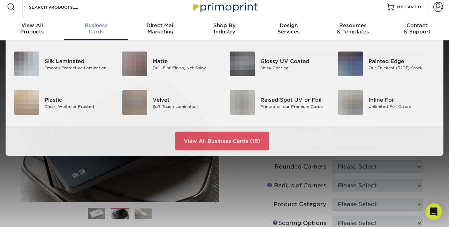
click at [95, 29] on div "Business Cards" at bounding box center [96, 28] width 64 height 13
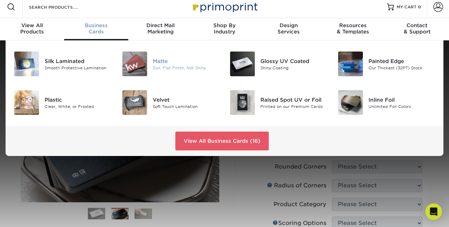
click at [162, 61] on div "Matte" at bounding box center [186, 61] width 67 height 8
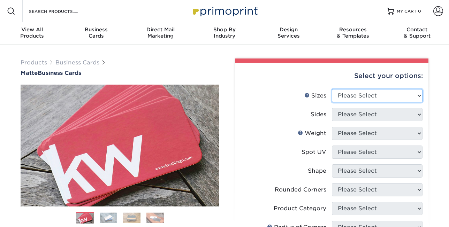
click at [419, 94] on select "Please Select 1.5" x 3.5" - Mini 1.75" x 3.5" - Mini 2" x 2" - Square 2" x 3" -…" at bounding box center [377, 95] width 91 height 13
select select "2.00x3.50"
click at [332, 89] on select "Please Select 1.5" x 3.5" - Mini 1.75" x 3.5" - Mini 2" x 2" - Square 2" x 3" -…" at bounding box center [377, 95] width 91 height 13
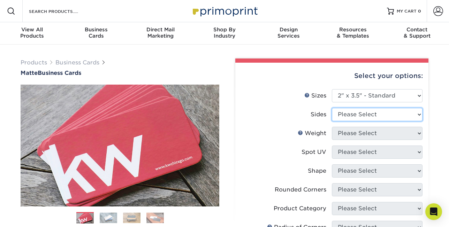
click at [417, 116] on select "Please Select Print Both Sides Print Front Only" at bounding box center [377, 114] width 91 height 13
select select "13abbda7-1d64-4f25-8bb2-c179b224825d"
click at [332, 108] on select "Please Select Print Both Sides Print Front Only" at bounding box center [377, 114] width 91 height 13
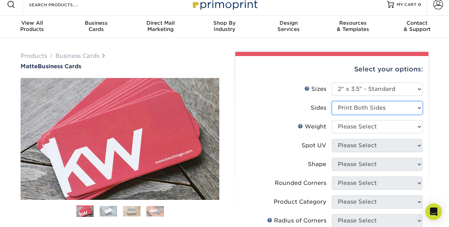
scroll to position [7, 0]
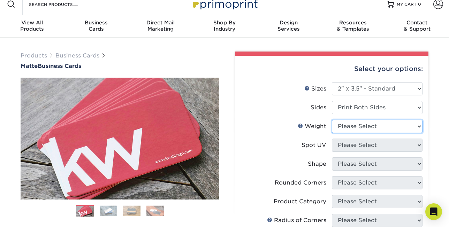
click at [420, 127] on select "Please Select 16PT 14PT" at bounding box center [377, 126] width 91 height 13
select select "16PT"
click at [332, 120] on select "Please Select 16PT 14PT" at bounding box center [377, 126] width 91 height 13
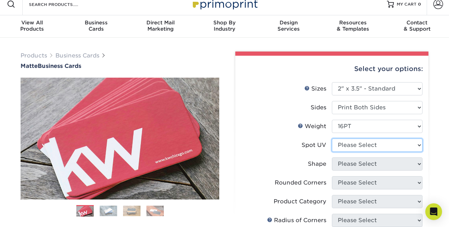
click at [419, 145] on select "Please Select No Spot UV Front and Back (Both Sides) Front Only Back Only" at bounding box center [377, 145] width 91 height 13
select select "0"
click at [332, 139] on select "Please Select No Spot UV Front and Back (Both Sides) Front Only Back Only" at bounding box center [377, 145] width 91 height 13
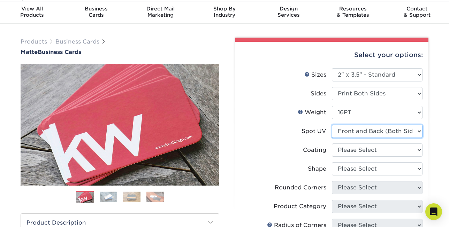
scroll to position [21, 0]
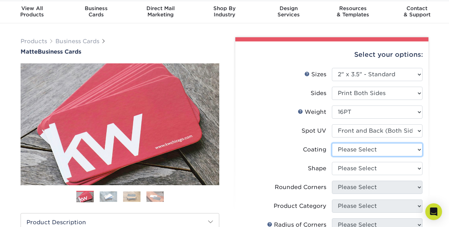
click at [417, 150] on select at bounding box center [377, 149] width 91 height 13
select select "121bb7b5-3b4d-429f-bd8d-bbf80e953313"
click at [332, 143] on select at bounding box center [377, 149] width 91 height 13
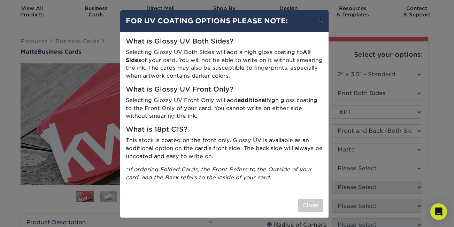
click at [321, 19] on button "×" at bounding box center [321, 20] width 16 height 20
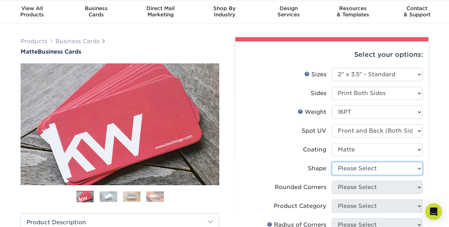
click at [418, 164] on select "Please Select Standard" at bounding box center [377, 168] width 91 height 13
select select "standard"
click at [332, 162] on select "Please Select Standard" at bounding box center [377, 168] width 91 height 13
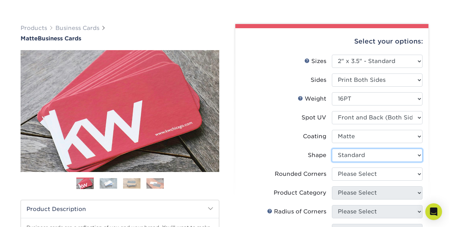
scroll to position [43, 0]
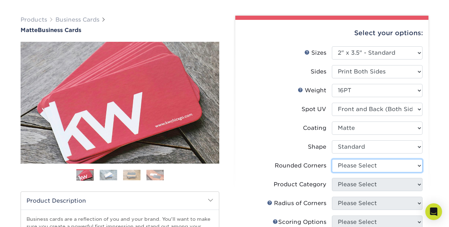
click at [419, 164] on select "Please Select Yes - Round 2 Corners Yes - Round 4 Corners No" at bounding box center [377, 165] width 91 height 13
select select "0"
click at [332, 159] on select "Please Select Yes - Round 2 Corners Yes - Round 4 Corners No" at bounding box center [377, 165] width 91 height 13
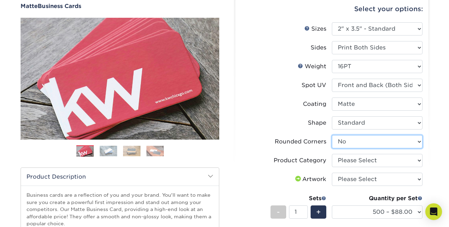
scroll to position [67, 0]
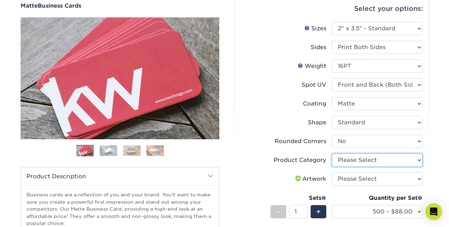
click at [419, 161] on select "Please Select Business Cards" at bounding box center [377, 160] width 91 height 13
select select "3b5148f1-0588-4f88-a218-97bcfdce65c1"
click at [332, 154] on select "Please Select Business Cards" at bounding box center [377, 160] width 91 height 13
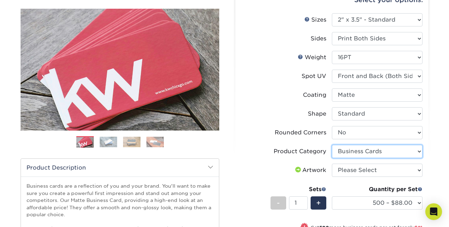
scroll to position [83, 0]
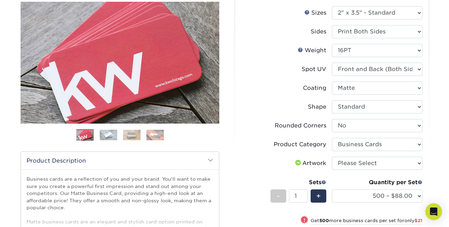
click at [112, 132] on img at bounding box center [108, 135] width 17 height 11
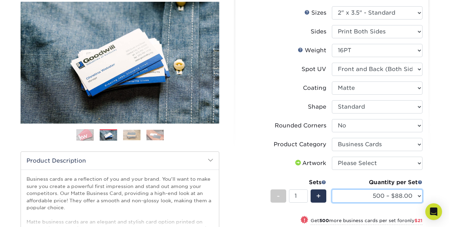
click at [419, 195] on select "500 – $88.00 1000 – $109.00 2500 – $205.00 5000 – $279.00 10000 – $612.00 15000…" at bounding box center [377, 196] width 91 height 13
select select "2500 – $205.00"
click at [332, 190] on select "500 – $88.00 1000 – $109.00 2500 – $205.00 5000 – $279.00 10000 – $612.00 15000…" at bounding box center [377, 196] width 91 height 13
click at [113, 135] on img at bounding box center [108, 135] width 17 height 11
click at [133, 134] on img at bounding box center [131, 135] width 17 height 11
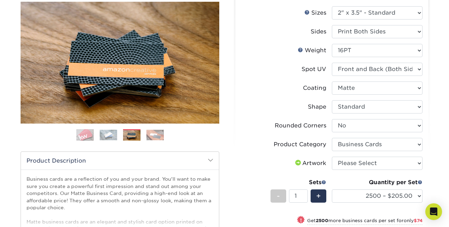
click at [159, 134] on img at bounding box center [154, 135] width 17 height 11
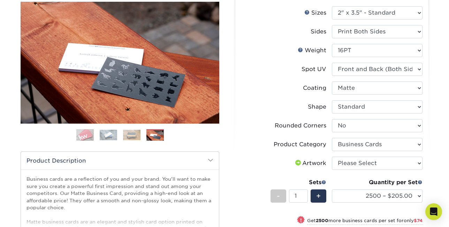
click at [76, 136] on img at bounding box center [84, 135] width 17 height 17
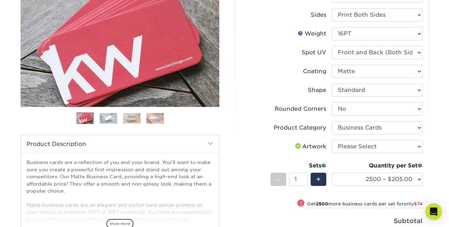
scroll to position [102, 0]
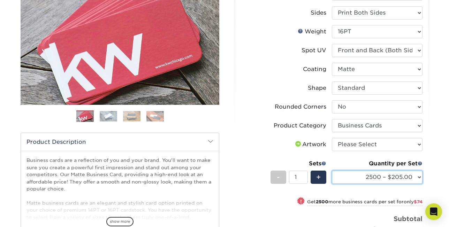
click at [419, 177] on select "500 – $88.00 1000 – $109.00 2500 – $205.00 5000 – $279.00 10000 – $612.00 15000…" at bounding box center [377, 177] width 91 height 13
click at [421, 178] on select "500 – $88.00 1000 – $109.00 2500 – $205.00 5000 – $279.00 10000 – $612.00 15000…" at bounding box center [377, 177] width 91 height 13
click at [332, 171] on select "500 – $88.00 1000 – $109.00 2500 – $205.00 5000 – $279.00 10000 – $612.00 15000…" at bounding box center [377, 177] width 91 height 13
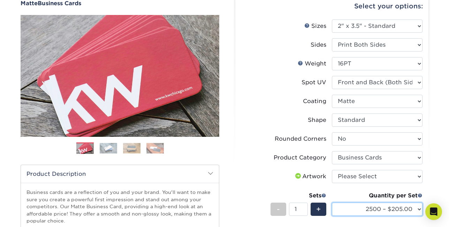
scroll to position [51, 0]
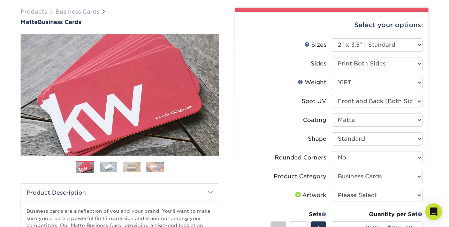
click at [104, 165] on img at bounding box center [108, 167] width 17 height 11
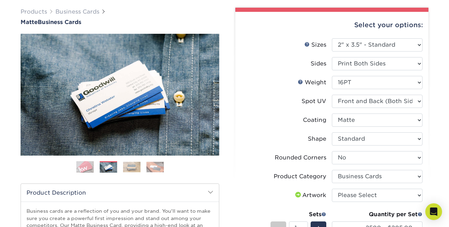
click at [131, 166] on img at bounding box center [131, 167] width 17 height 11
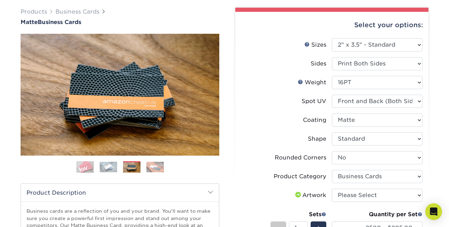
click at [151, 166] on img at bounding box center [154, 167] width 17 height 11
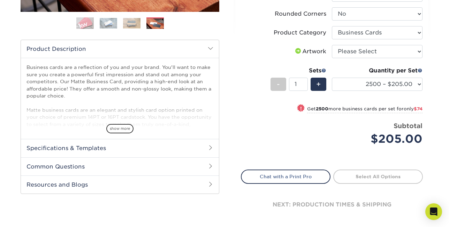
scroll to position [0, 0]
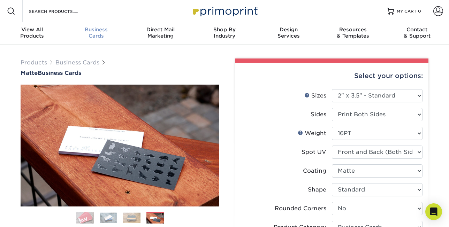
click at [97, 34] on div "Business Cards" at bounding box center [96, 33] width 64 height 13
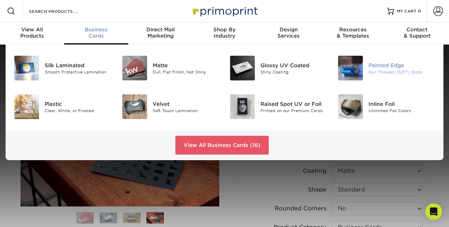
click at [371, 68] on div "Painted Edge" at bounding box center [402, 65] width 67 height 8
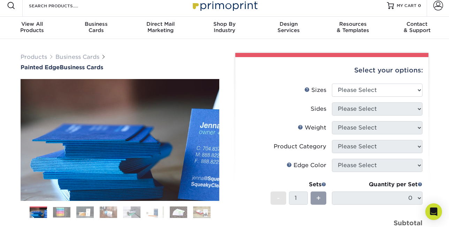
scroll to position [40, 0]
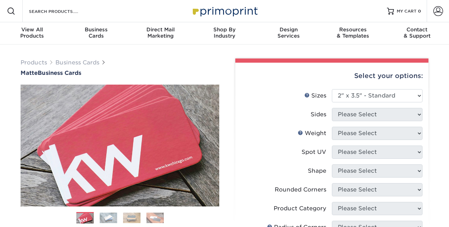
select select "2.00x3.50"
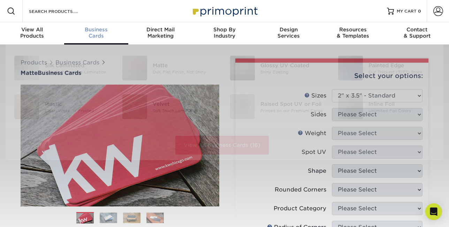
click at [97, 29] on span "Business" at bounding box center [96, 30] width 64 height 6
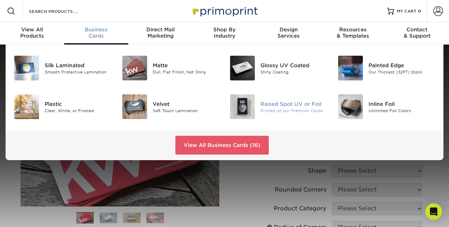
click at [286, 108] on div "Printed on our Premium Cards" at bounding box center [294, 111] width 67 height 6
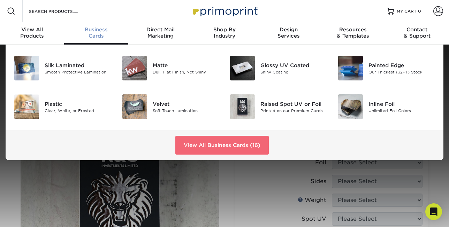
click at [221, 151] on link "View All Business Cards (16)" at bounding box center [221, 145] width 93 height 19
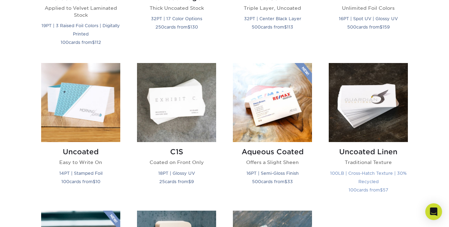
scroll to position [585, 0]
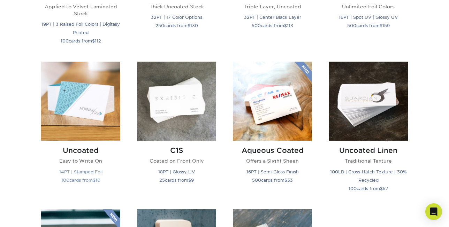
click at [84, 114] on img at bounding box center [80, 101] width 79 height 79
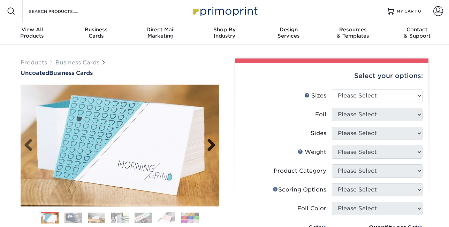
click at [213, 150] on link "Next" at bounding box center [209, 146] width 14 height 14
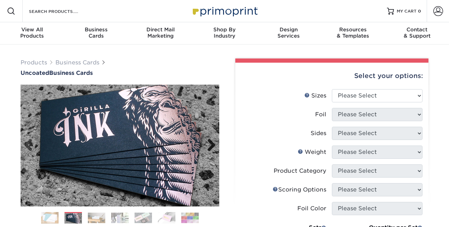
click at [213, 150] on link "Next" at bounding box center [209, 146] width 14 height 14
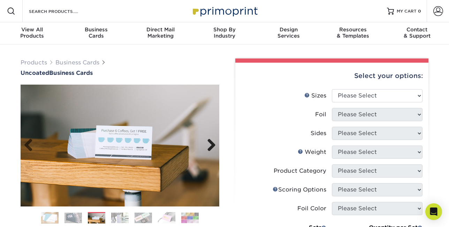
click at [213, 150] on link "Next" at bounding box center [209, 146] width 14 height 14
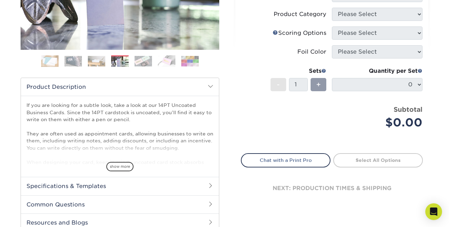
scroll to position [159, 0]
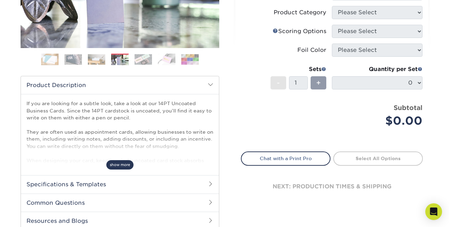
click at [118, 163] on span "show more" at bounding box center [119, 164] width 27 height 9
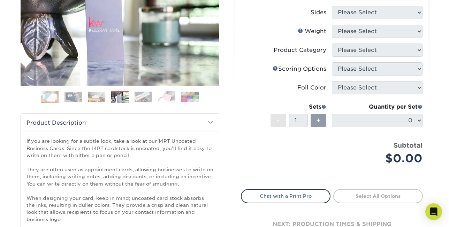
scroll to position [0, 0]
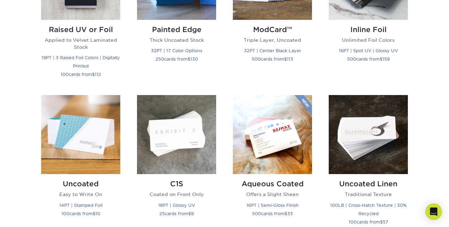
scroll to position [502, 0]
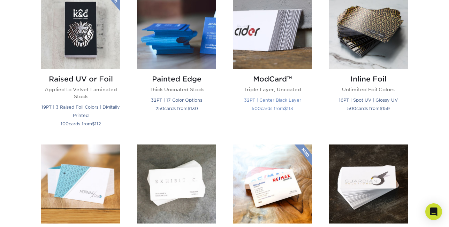
click at [296, 55] on img at bounding box center [272, 29] width 79 height 79
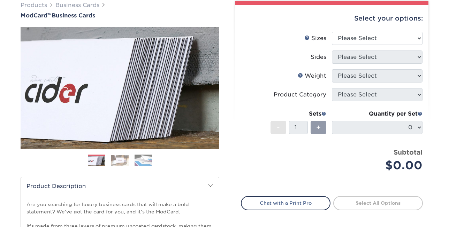
scroll to position [122, 0]
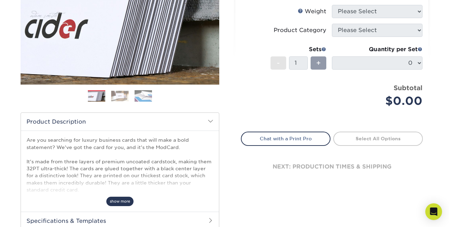
click at [124, 201] on span "show more" at bounding box center [119, 201] width 27 height 9
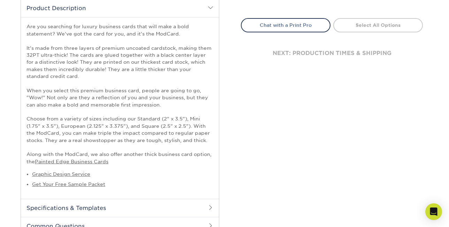
scroll to position [5, 0]
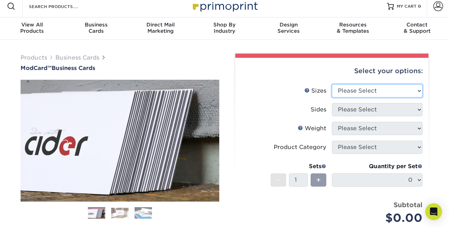
click at [418, 89] on select "Please Select 1.5" x 3.5" - Mini 1.75" x 3.5" - Mini 2" x 2" - Square 2" x 3" -…" at bounding box center [377, 90] width 91 height 13
click at [332, 84] on select "Please Select 1.5" x 3.5" - Mini 1.75" x 3.5" - Mini 2" x 2" - Square 2" x 3" -…" at bounding box center [377, 90] width 91 height 13
click at [418, 87] on select "Please Select 1.5" x 3.5" - Mini 1.75" x 3.5" - Mini 2" x 2" - Square 2" x 3" -…" at bounding box center [377, 90] width 91 height 13
select select "2.00x3.50"
click at [332, 84] on select "Please Select 1.5" x 3.5" - Mini 1.75" x 3.5" - Mini 2" x 2" - Square 2" x 3" -…" at bounding box center [377, 90] width 91 height 13
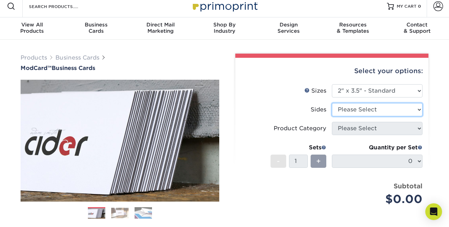
click at [415, 109] on select "Please Select Print Both Sides Print Front Only" at bounding box center [377, 109] width 91 height 13
select select "13abbda7-1d64-4f25-8bb2-c179b224825d"
click at [332, 103] on select "Please Select Print Both Sides Print Front Only" at bounding box center [377, 109] width 91 height 13
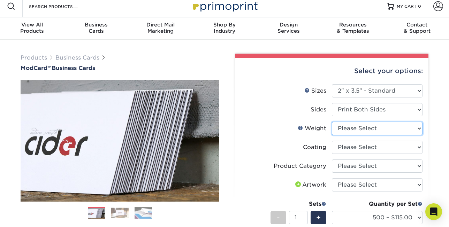
click at [420, 130] on select "Please Select 32PTUCBLK" at bounding box center [377, 128] width 91 height 13
select select "32PTUCBLK"
click at [332, 122] on select "Please Select 32PTUCBLK" at bounding box center [377, 128] width 91 height 13
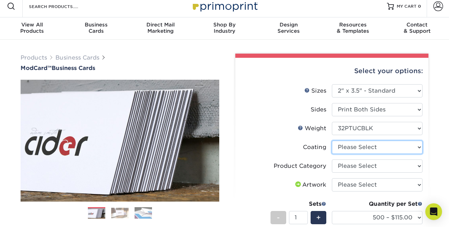
click at [418, 146] on select at bounding box center [377, 147] width 91 height 13
select select "3e7618de-abca-4bda-9f97-8b9129e913d8"
click at [332, 141] on select at bounding box center [377, 147] width 91 height 13
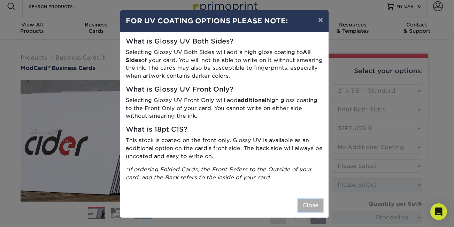
click at [307, 209] on button "Close" at bounding box center [310, 205] width 25 height 13
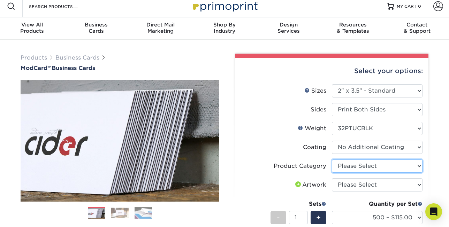
click at [420, 166] on select "Please Select Business Cards" at bounding box center [377, 166] width 91 height 13
select select "3b5148f1-0588-4f88-a218-97bcfdce65c1"
click at [332, 160] on select "Please Select Business Cards" at bounding box center [377, 166] width 91 height 13
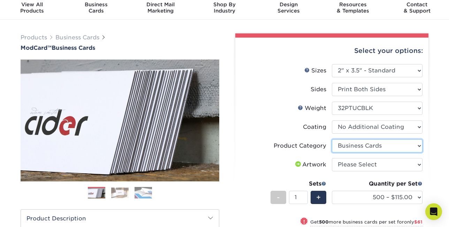
scroll to position [27, 0]
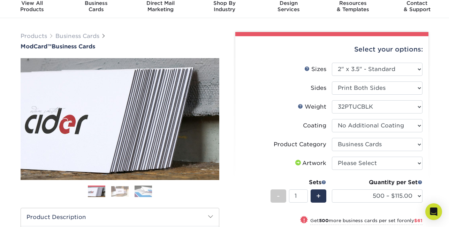
click at [119, 189] on img at bounding box center [119, 191] width 17 height 11
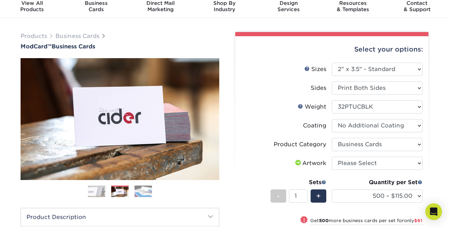
click at [142, 187] on img at bounding box center [143, 192] width 17 height 12
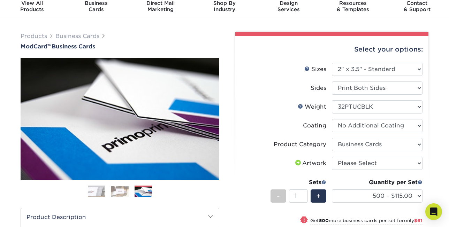
click at [93, 191] on img at bounding box center [96, 191] width 17 height 17
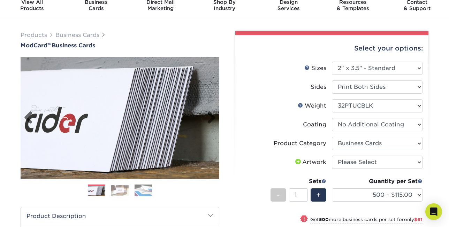
scroll to position [30, 0]
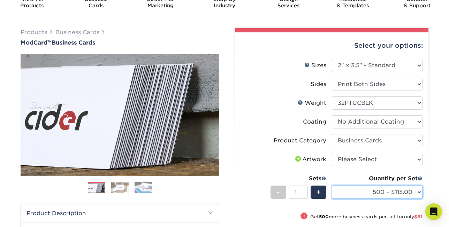
click at [420, 191] on select "500 – $115.00 1000 – $176.00" at bounding box center [377, 192] width 91 height 13
click at [332, 186] on select "500 – $115.00 1000 – $176.00" at bounding box center [377, 192] width 91 height 13
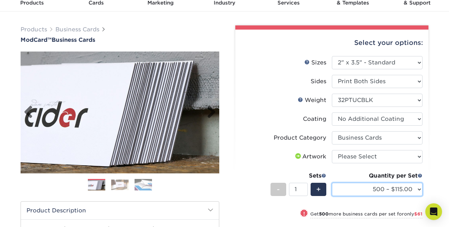
scroll to position [0, 0]
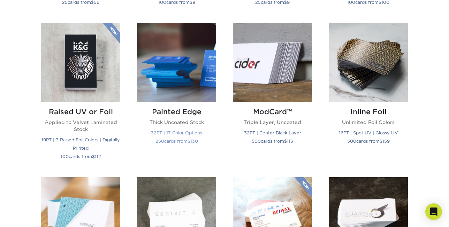
scroll to position [475, 0]
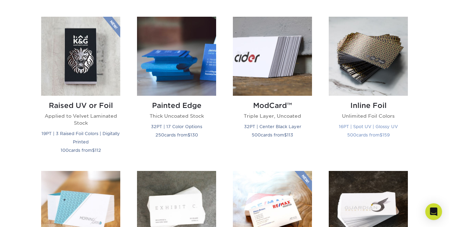
click at [375, 58] on img at bounding box center [368, 56] width 79 height 79
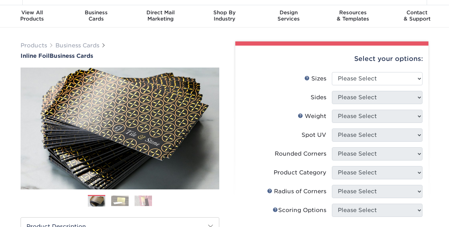
scroll to position [31, 0]
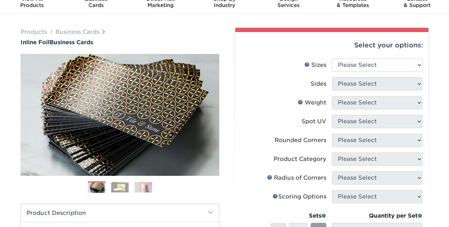
click at [121, 190] on img at bounding box center [119, 187] width 17 height 11
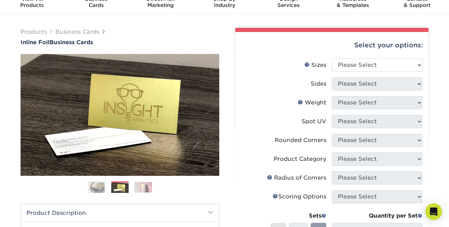
click at [147, 187] on img at bounding box center [143, 187] width 17 height 11
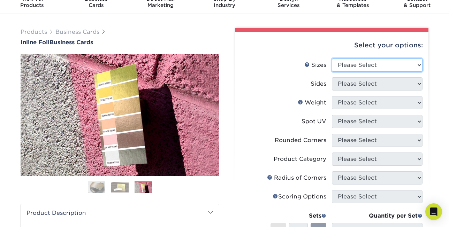
click at [421, 66] on select "Please Select 1.5" x 3.5" - Mini 1.75" x 3.5" - Mini 2" x 2" - Square 2" x 3" -…" at bounding box center [377, 65] width 91 height 13
select select "2.00x3.50"
click at [332, 59] on select "Please Select 1.5" x 3.5" - Mini 1.75" x 3.5" - Mini 2" x 2" - Square 2" x 3" -…" at bounding box center [377, 65] width 91 height 13
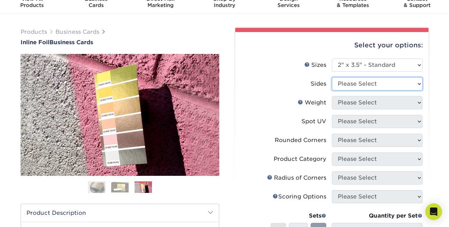
click at [421, 86] on select "Please Select Print Both Sides - Foil Back Only Print Both Sides - Foil Both Si…" at bounding box center [377, 83] width 91 height 13
select select "34527644-b4fd-4ffb-9092-1318eefcd9d9"
click at [332, 77] on select "Please Select Print Both Sides - Foil Back Only Print Both Sides - Foil Both Si…" at bounding box center [377, 83] width 91 height 13
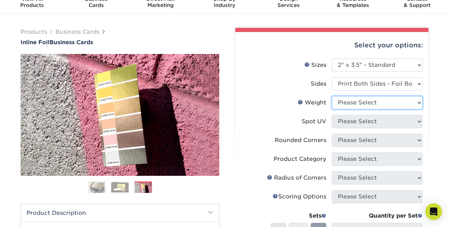
click at [415, 102] on select "Please Select 16PT" at bounding box center [377, 102] width 91 height 13
select select "16PT"
click at [332, 96] on select "Please Select 16PT" at bounding box center [377, 102] width 91 height 13
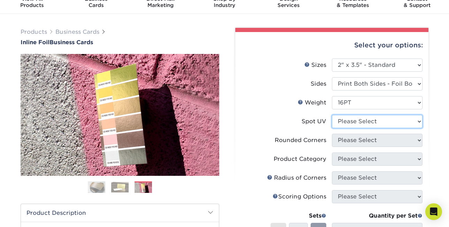
click at [417, 121] on select "Please Select No Spot UV Front and Back (Both Sides) Front Only Back Only" at bounding box center [377, 121] width 91 height 13
click at [332, 115] on select "Please Select No Spot UV Front and Back (Both Sides) Front Only Back Only" at bounding box center [377, 121] width 91 height 13
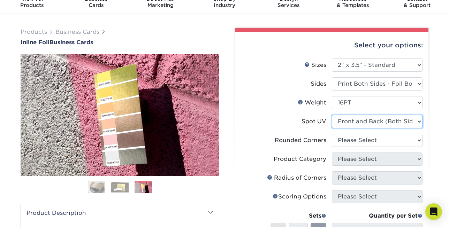
click at [418, 122] on select "Please Select No Spot UV Front and Back (Both Sides) Front Only Back Only" at bounding box center [377, 121] width 91 height 13
select select "1"
click at [332, 115] on select "Please Select No Spot UV Front and Back (Both Sides) Front Only Back Only" at bounding box center [377, 121] width 91 height 13
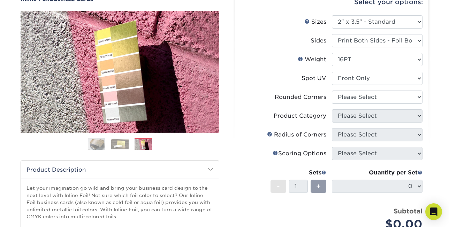
scroll to position [76, 0]
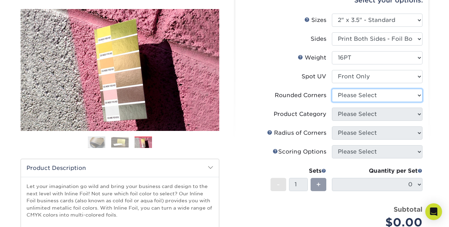
click at [419, 94] on select "Please Select Yes - Round 2 Corners Yes - Round 4 Corners No" at bounding box center [377, 95] width 91 height 13
select select "0"
click at [332, 89] on select "Please Select Yes - Round 2 Corners Yes - Round 4 Corners No" at bounding box center [377, 95] width 91 height 13
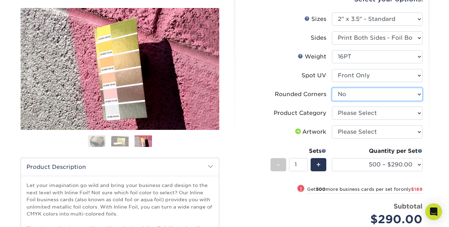
scroll to position [77, 0]
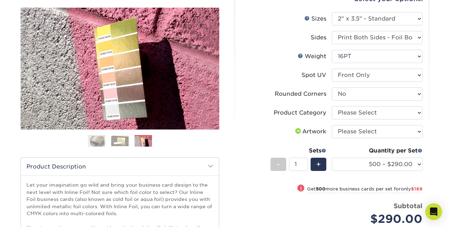
click at [120, 143] on img at bounding box center [119, 141] width 17 height 11
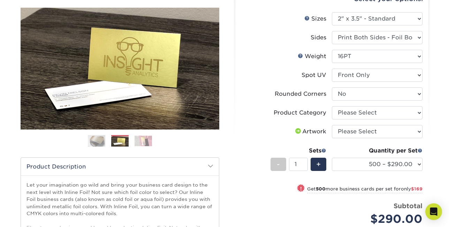
click at [143, 143] on img at bounding box center [143, 141] width 17 height 11
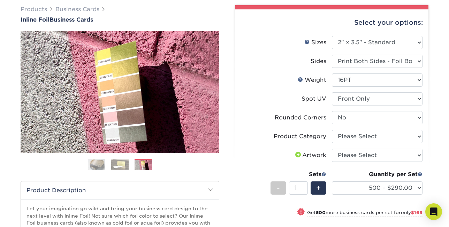
scroll to position [0, 0]
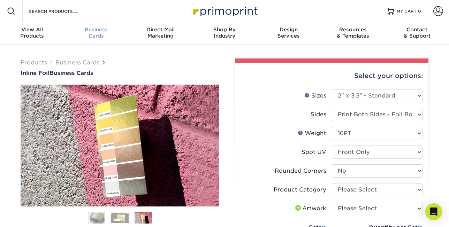
click at [99, 35] on div "Business Cards" at bounding box center [96, 33] width 64 height 13
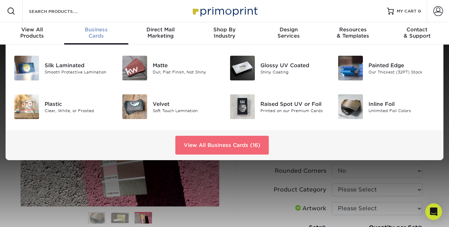
click at [242, 148] on link "View All Business Cards (16)" at bounding box center [221, 145] width 93 height 19
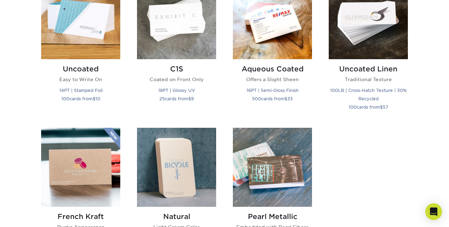
scroll to position [636, 0]
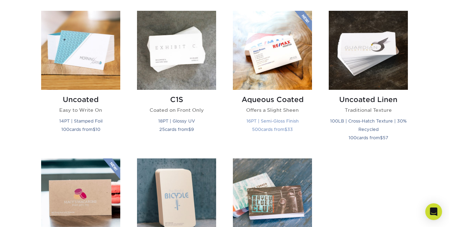
click at [254, 69] on img at bounding box center [272, 50] width 79 height 79
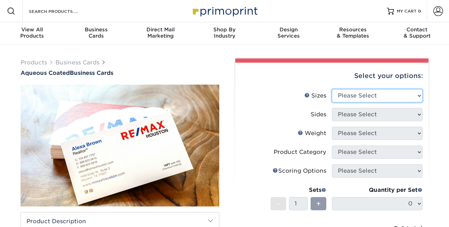
click at [415, 96] on select "Please Select 1.5" x 3.5" - Mini 1.75" x 3.5" - Mini 2" x 3" - Mini 2" x 3.5" -…" at bounding box center [377, 95] width 91 height 13
select select "2.00x3.50"
click at [332, 89] on select "Please Select 1.5" x 3.5" - Mini 1.75" x 3.5" - Mini 2" x 3" - Mini 2" x 3.5" -…" at bounding box center [377, 95] width 91 height 13
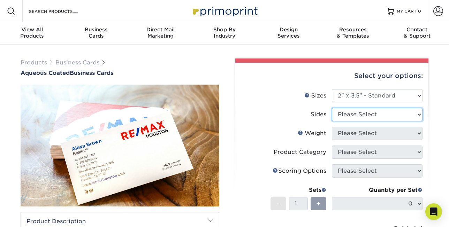
click at [417, 114] on select "Please Select Print Both Sides Print Front Only" at bounding box center [377, 114] width 91 height 13
select select "13abbda7-1d64-4f25-8bb2-c179b224825d"
click at [332, 108] on select "Please Select Print Both Sides Print Front Only" at bounding box center [377, 114] width 91 height 13
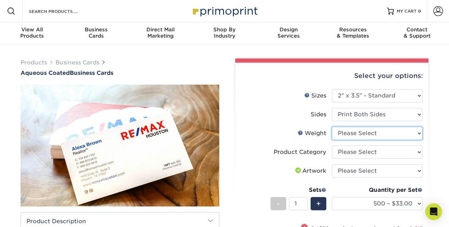
click at [420, 134] on select "Please Select 16PT" at bounding box center [377, 133] width 91 height 13
select select "16PT"
click at [332, 127] on select "Please Select 16PT" at bounding box center [377, 133] width 91 height 13
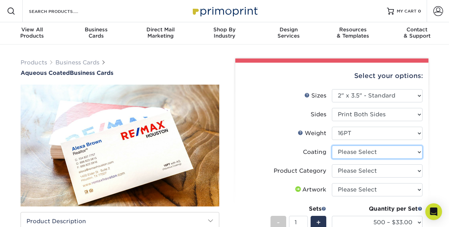
click at [418, 151] on select at bounding box center [377, 152] width 91 height 13
select select "d41dab50-ff65-4f4f-bb17-2afe4d36ae33"
click at [332, 146] on select at bounding box center [377, 152] width 91 height 13
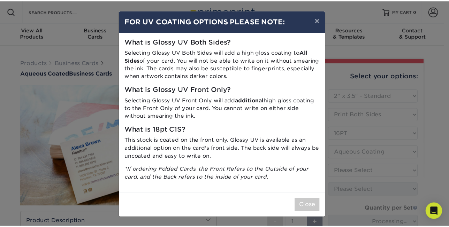
scroll to position [1, 0]
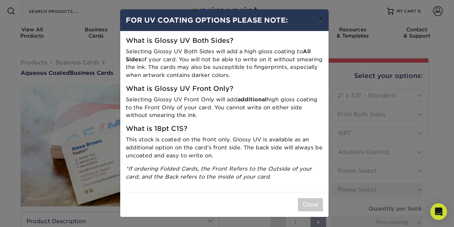
click at [316, 21] on button "×" at bounding box center [321, 19] width 16 height 20
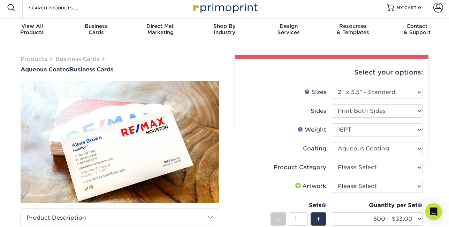
scroll to position [24, 0]
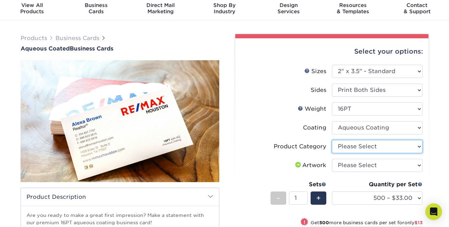
click at [419, 147] on select "Please Select Business Cards" at bounding box center [377, 146] width 91 height 13
select select "3b5148f1-0588-4f88-a218-97bcfdce65c1"
click at [332, 140] on select "Please Select Business Cards" at bounding box center [377, 146] width 91 height 13
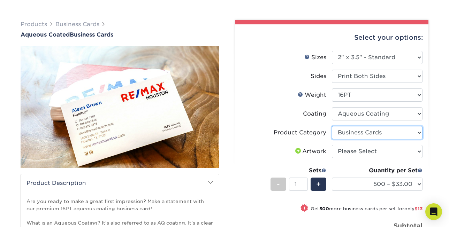
scroll to position [46, 0]
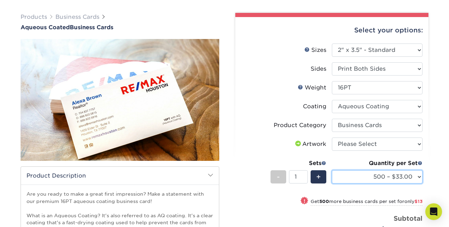
click at [419, 176] on select "500 – $33.00 1000 – $46.00 2500 – $99.00 5000 – $141.00 7500 – $224.00 10000 – …" at bounding box center [377, 177] width 91 height 13
select select "2500 – $99.00"
click at [332, 171] on select "500 – $33.00 1000 – $46.00 2500 – $99.00 5000 – $141.00 7500 – $224.00 10000 – …" at bounding box center [377, 177] width 91 height 13
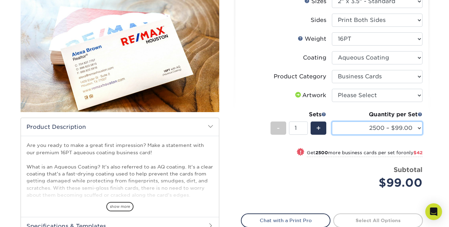
scroll to position [95, 0]
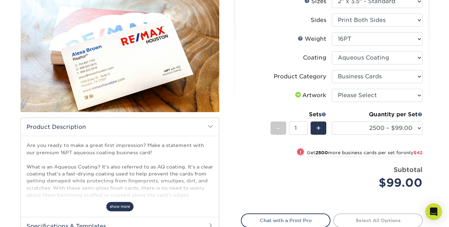
click at [126, 208] on span "show more" at bounding box center [119, 206] width 27 height 9
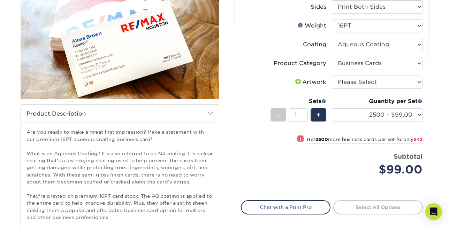
scroll to position [0, 0]
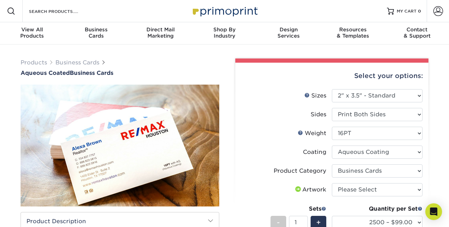
click at [99, 169] on img at bounding box center [120, 145] width 199 height 199
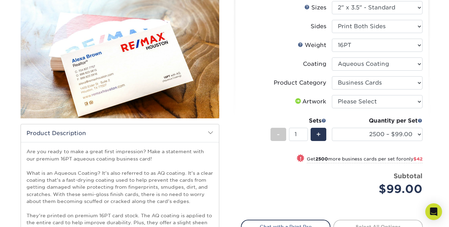
scroll to position [48, 0]
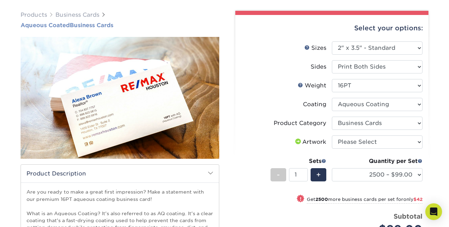
click at [35, 25] on span "Aqueous Coated" at bounding box center [45, 25] width 49 height 7
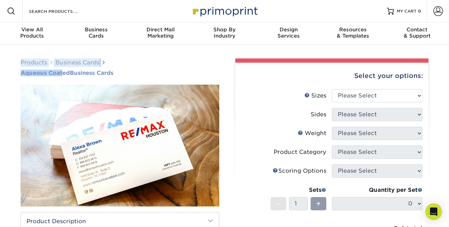
drag, startPoint x: 16, startPoint y: 69, endPoint x: 63, endPoint y: 75, distance: 47.2
click at [63, 75] on div "Products Business Cards Aqueous Coated Business Cards 500 $" at bounding box center [119, 213] width 209 height 308
click at [136, 76] on h1 "Aqueous Coated Business Cards" at bounding box center [120, 73] width 199 height 7
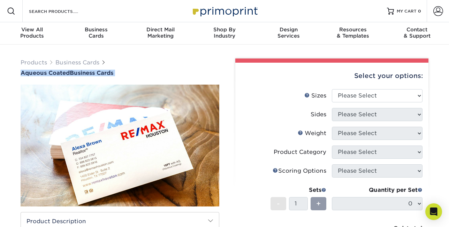
drag, startPoint x: 121, startPoint y: 77, endPoint x: 17, endPoint y: 74, distance: 103.3
click at [17, 74] on div "Products Business Cards Aqueous Coated Business Cards 500 $" at bounding box center [119, 213] width 209 height 308
copy div "Aqueous Coated Business Cards"
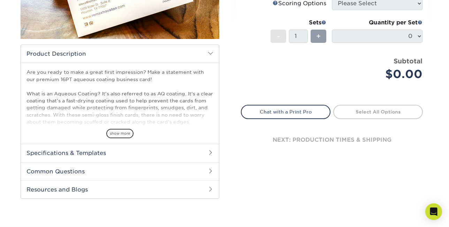
scroll to position [173, 0]
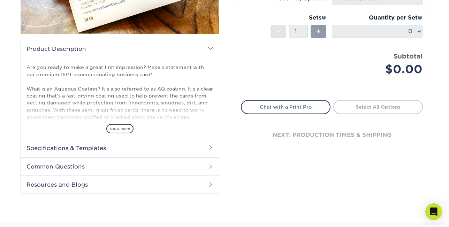
click at [118, 121] on div "show more" at bounding box center [120, 116] width 187 height 33
click at [121, 131] on span "show more" at bounding box center [119, 128] width 27 height 9
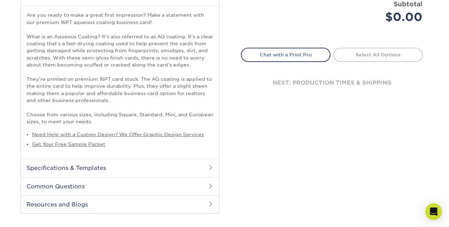
scroll to position [226, 0]
click at [210, 168] on span at bounding box center [211, 167] width 6 height 6
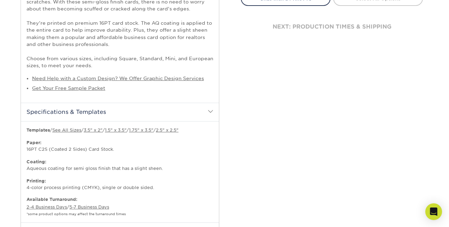
scroll to position [295, 0]
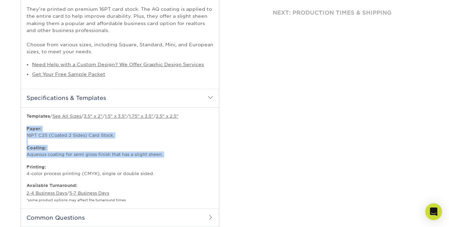
drag, startPoint x: 27, startPoint y: 129, endPoint x: 166, endPoint y: 160, distance: 142.7
click at [166, 160] on p "Templates / See All Sizes / 3.5" x 2" / 1.5" x 3.5" / 1.75" x 3.5" / 2.5" x 2.5…" at bounding box center [120, 145] width 187 height 64
copy p "Paper: 16PT C2S (Coated 2 Sides) Card Stock. Coating: Aqueous coating for semi …"
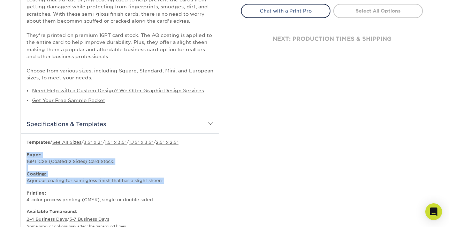
scroll to position [416, 0]
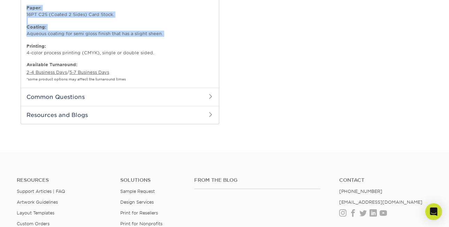
click at [38, 7] on strong "Paper:" at bounding box center [34, 7] width 15 height 5
drag, startPoint x: 28, startPoint y: 7, endPoint x: 159, endPoint y: 35, distance: 134.4
click at [159, 35] on p "Templates / See All Sizes / 3.5" x 2" / 1.5" x 3.5" / 1.75" x 3.5" / 2.5" x 2.5…" at bounding box center [120, 24] width 187 height 64
copy p "Paper: 16PT C2S (Coated 2 Sides) Card Stock. Coating: Aqueous coating for semi …"
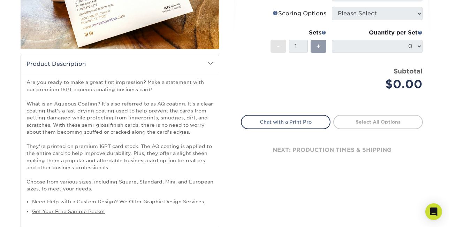
scroll to position [0, 0]
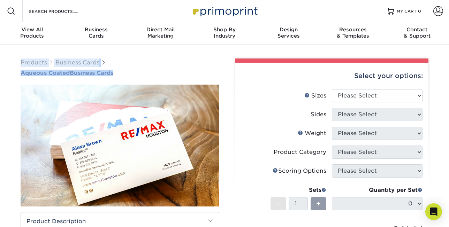
drag, startPoint x: 17, startPoint y: 69, endPoint x: 112, endPoint y: 76, distance: 95.1
click at [135, 75] on h1 "Aqueous Coated Business Cards" at bounding box center [120, 73] width 199 height 7
drag, startPoint x: 54, startPoint y: 77, endPoint x: 21, endPoint y: 72, distance: 33.2
click at [21, 72] on div "Products Business Cards Aqueous Coated Business Cards 500 $" at bounding box center [119, 213] width 209 height 308
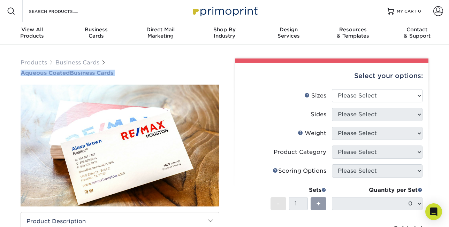
copy div "Aqueous Coated Business Cards"
click at [152, 65] on div "Products Business Cards Aqueous Coated Business Cards" at bounding box center [120, 68] width 199 height 18
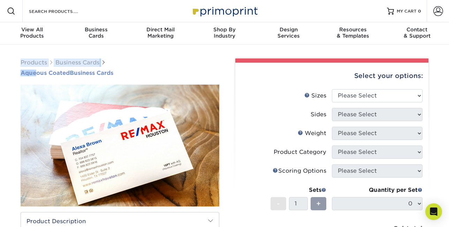
drag, startPoint x: 19, startPoint y: 69, endPoint x: 35, endPoint y: 76, distance: 17.4
click at [36, 76] on div "Products Business Cards Aqueous Coated Business Cards 500 $" at bounding box center [119, 213] width 209 height 308
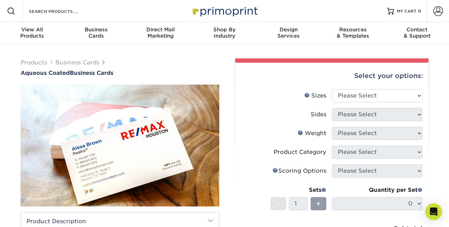
click at [33, 77] on div "Products Business Cards Aqueous Coated Business Cards 500 $" at bounding box center [119, 213] width 209 height 308
click at [25, 73] on span "Aqueous Coated" at bounding box center [45, 73] width 49 height 7
drag, startPoint x: 121, startPoint y: 78, endPoint x: 22, endPoint y: 73, distance: 99.9
click at [22, 73] on div "Products Business Cards Aqueous Coated Business Cards 500 $" at bounding box center [119, 213] width 209 height 308
copy div "Aqueous Coated Business Cards"
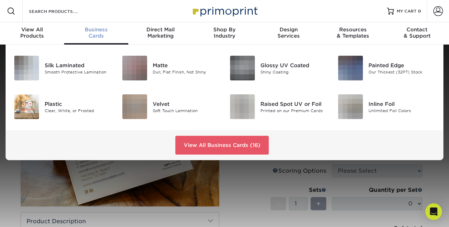
click at [99, 32] on span "Business" at bounding box center [96, 30] width 64 height 6
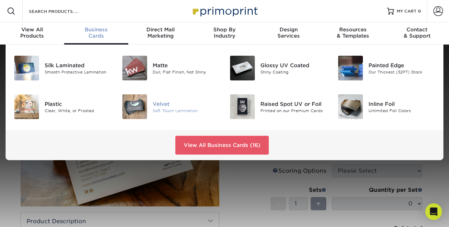
click at [179, 106] on div "Velvet" at bounding box center [186, 104] width 67 height 8
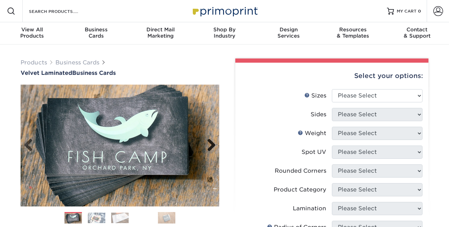
click at [215, 143] on link "Next" at bounding box center [209, 146] width 14 height 14
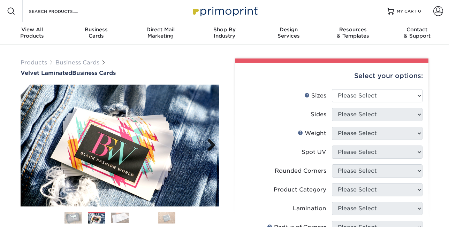
click at [215, 143] on link "Next" at bounding box center [209, 146] width 14 height 14
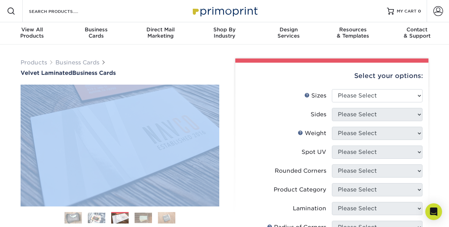
click at [120, 219] on img at bounding box center [119, 218] width 17 height 11
click at [135, 219] on img at bounding box center [143, 218] width 17 height 11
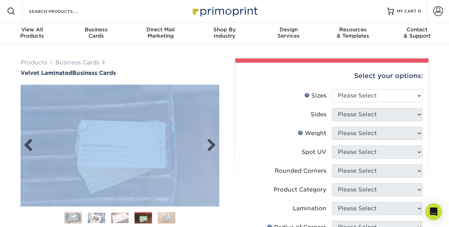
click at [163, 172] on img at bounding box center [120, 146] width 199 height 122
click at [220, 140] on div "Products Business Cards Velvet Laminated Business Cards Previous" at bounding box center [119, 224] width 209 height 331
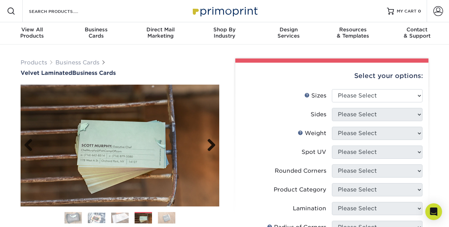
click at [212, 146] on link "Next" at bounding box center [209, 146] width 14 height 14
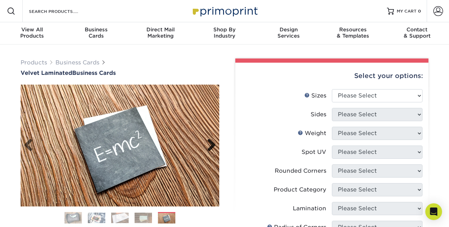
click at [208, 145] on link "Next" at bounding box center [209, 146] width 14 height 14
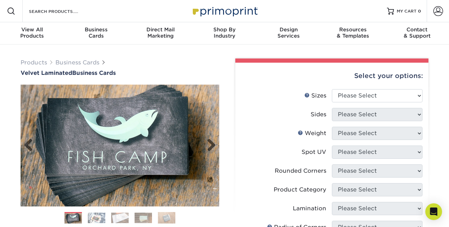
click at [22, 148] on img at bounding box center [120, 145] width 199 height 199
click at [26, 146] on link "Previous" at bounding box center [31, 146] width 14 height 14
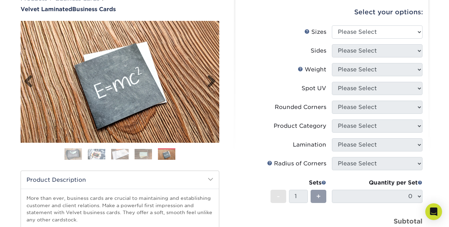
scroll to position [85, 0]
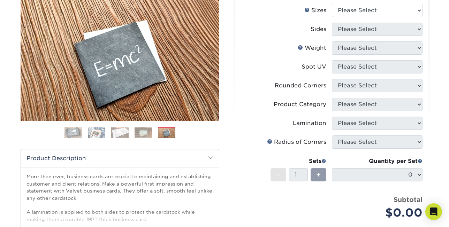
click at [75, 139] on ol at bounding box center [120, 135] width 199 height 17
click at [74, 137] on img at bounding box center [73, 132] width 17 height 17
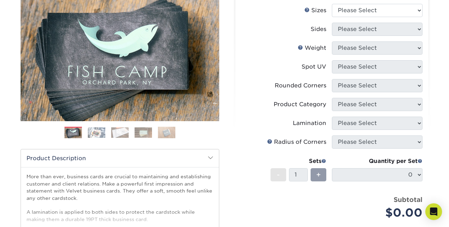
click at [98, 136] on img at bounding box center [96, 132] width 17 height 11
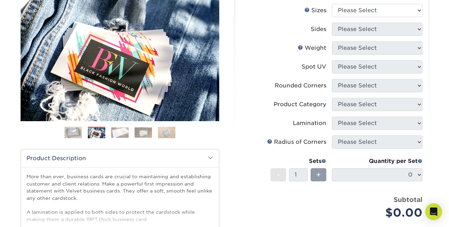
click at [119, 134] on img at bounding box center [119, 132] width 17 height 11
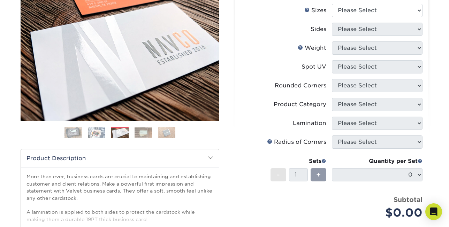
click at [140, 132] on img at bounding box center [143, 132] width 17 height 11
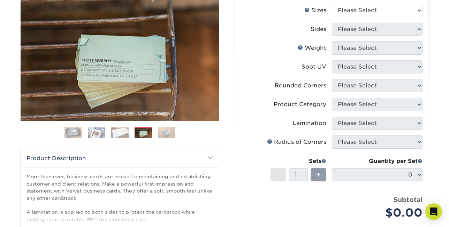
click at [158, 132] on ol at bounding box center [120, 135] width 199 height 17
click at [163, 133] on img at bounding box center [166, 133] width 17 height 12
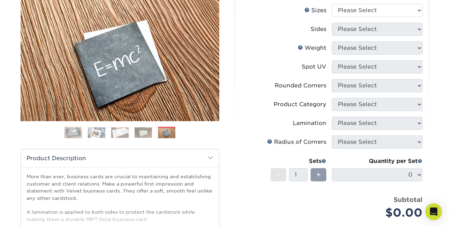
click at [255, 102] on label "Product Category" at bounding box center [286, 104] width 91 height 13
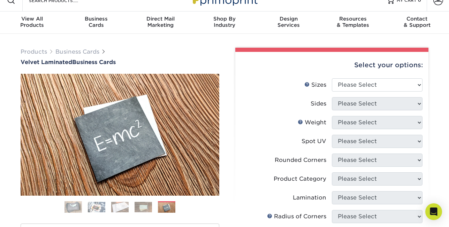
scroll to position [0, 0]
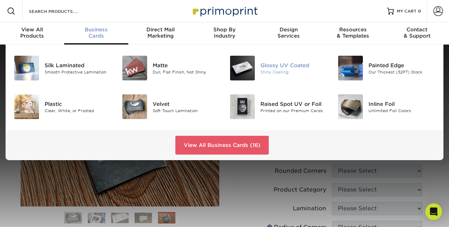
click at [308, 69] on div "Shiny Coating" at bounding box center [294, 72] width 67 height 6
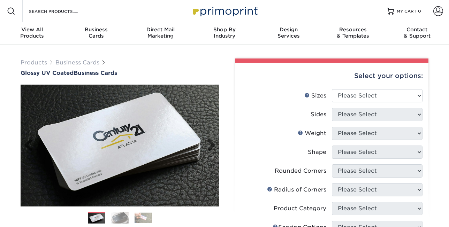
scroll to position [7, 0]
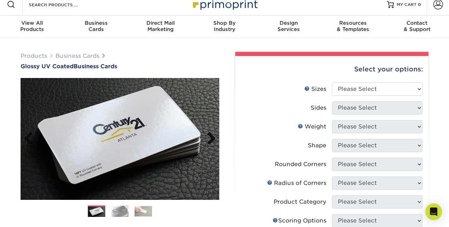
click at [213, 138] on link "Next" at bounding box center [209, 139] width 14 height 14
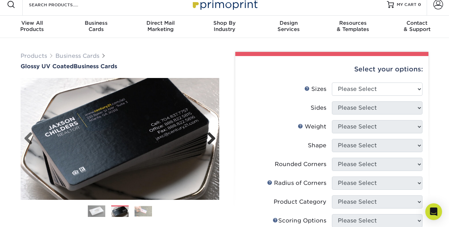
click at [213, 138] on link "Next" at bounding box center [209, 139] width 14 height 14
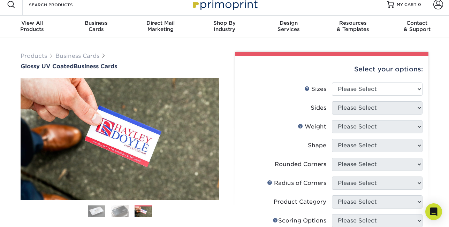
click at [118, 213] on img at bounding box center [119, 211] width 17 height 12
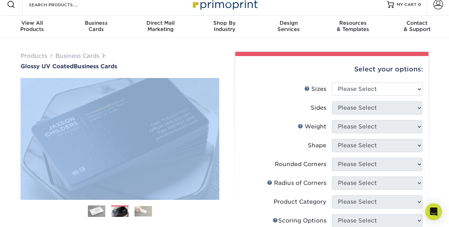
click at [98, 216] on img at bounding box center [96, 211] width 17 height 17
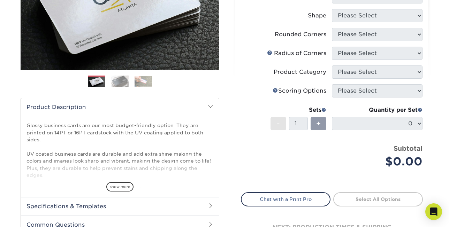
scroll to position [5, 0]
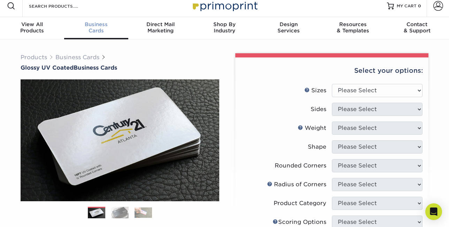
click at [108, 31] on div "Business Cards" at bounding box center [96, 27] width 64 height 13
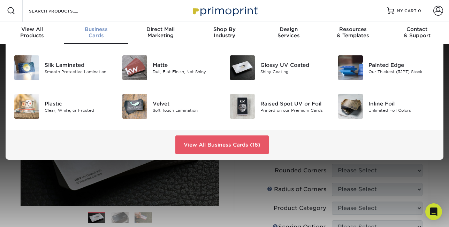
scroll to position [0, 0]
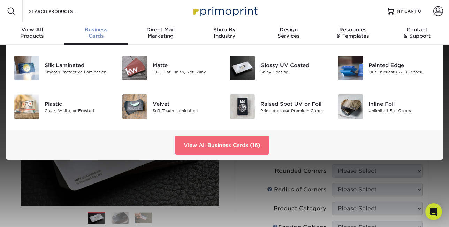
click at [238, 152] on link "View All Business Cards (16)" at bounding box center [221, 145] width 93 height 19
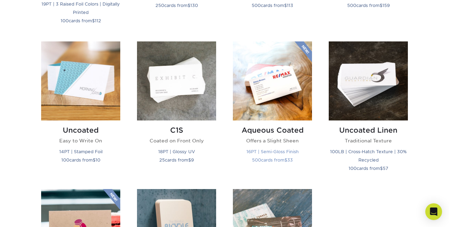
scroll to position [624, 0]
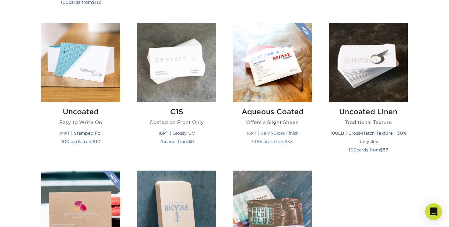
click at [277, 96] on img at bounding box center [272, 62] width 79 height 79
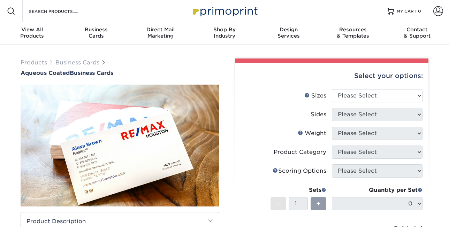
click at [201, 168] on img at bounding box center [120, 145] width 199 height 199
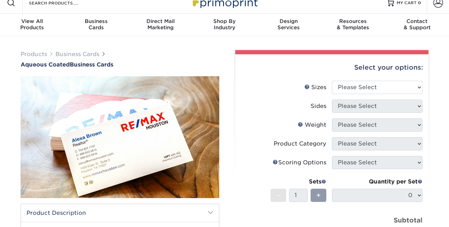
scroll to position [90, 0]
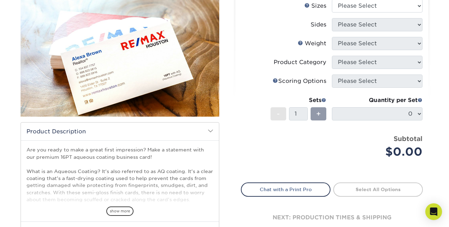
click at [189, 88] on img at bounding box center [120, 55] width 199 height 199
click at [261, 37] on label "Weight Help Weight" at bounding box center [286, 43] width 91 height 13
